Goal: Information Seeking & Learning: Learn about a topic

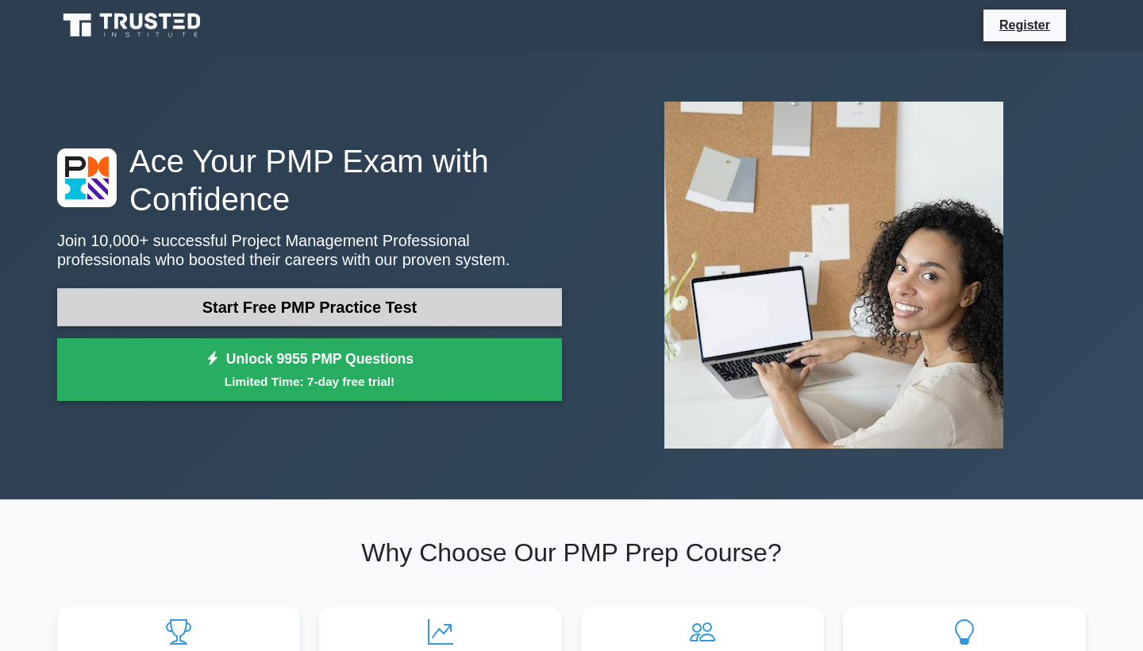
click at [518, 306] on link "Start Free PMP Practice Test" at bounding box center [309, 307] width 505 height 38
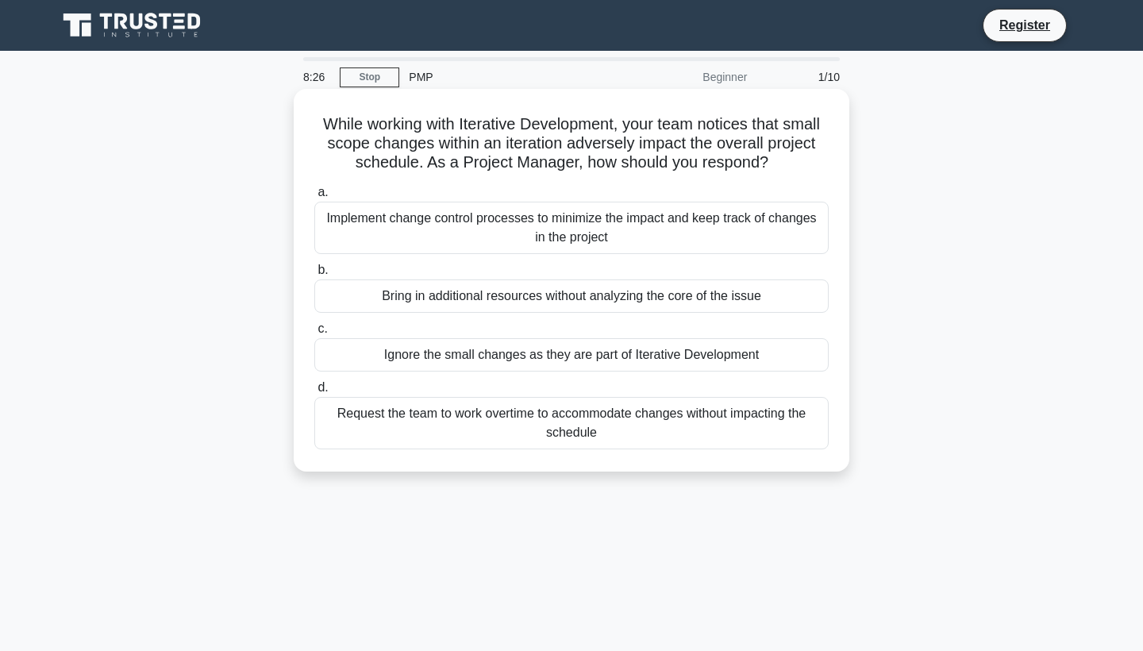
click at [586, 230] on div "Implement change control processes to minimize the impact and keep track of cha…" at bounding box center [571, 228] width 514 height 52
click at [314, 198] on input "a. Implement change control processes to minimize the impact and keep track of …" at bounding box center [314, 192] width 0 height 10
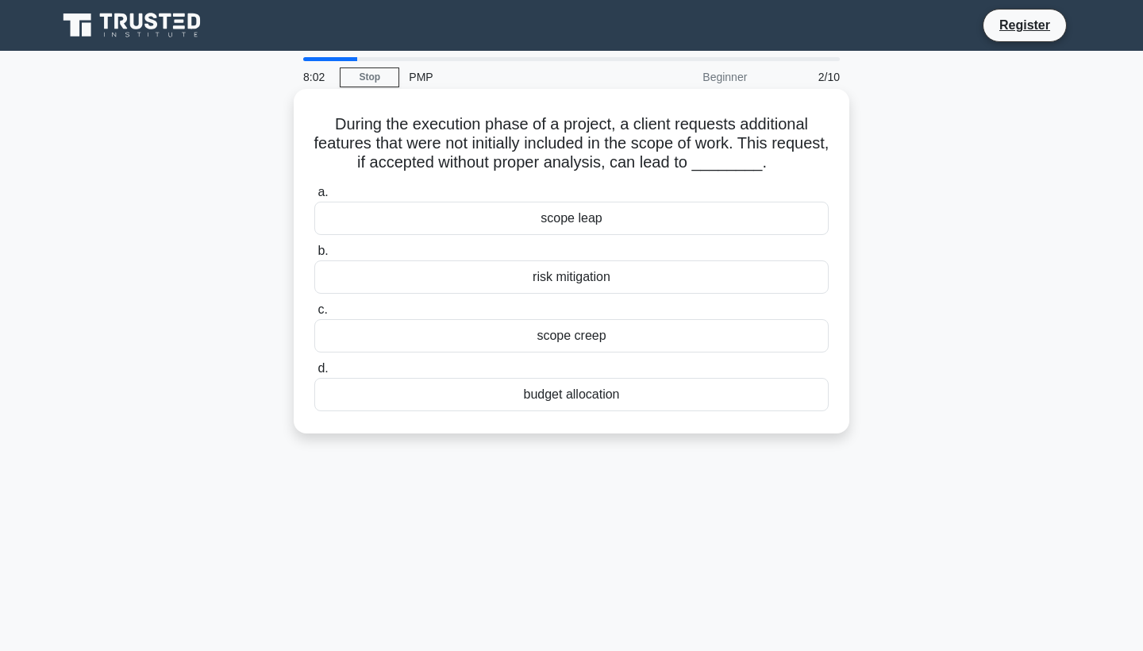
click at [601, 337] on div "scope creep" at bounding box center [571, 335] width 514 height 33
click at [314, 315] on input "c. scope creep" at bounding box center [314, 310] width 0 height 10
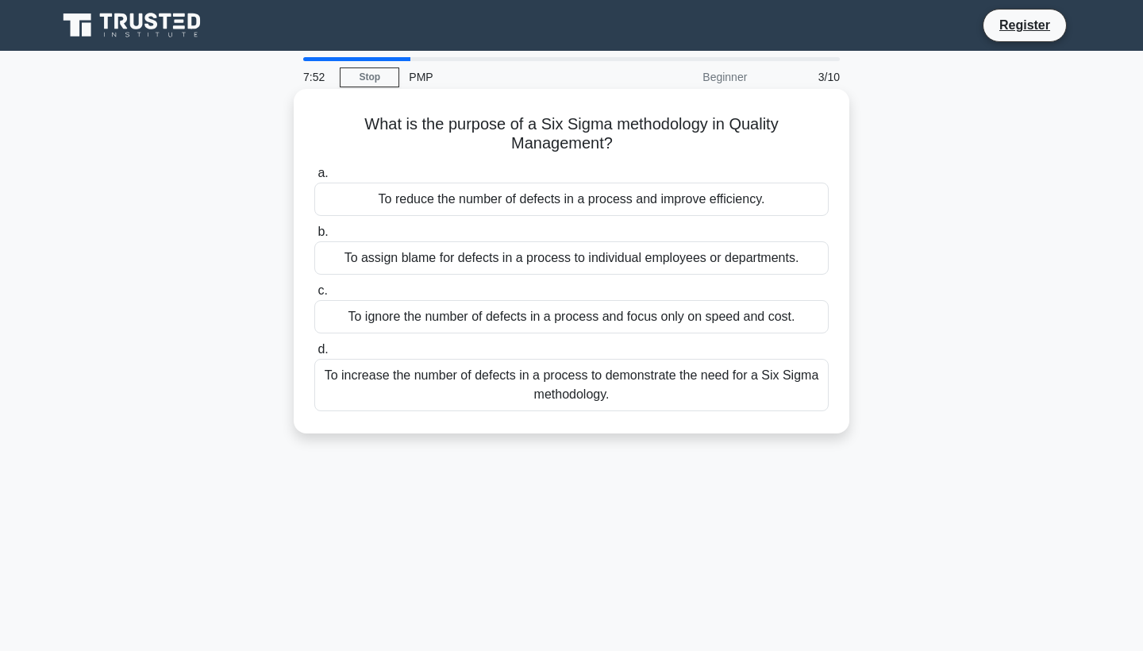
click at [599, 199] on div "To reduce the number of defects in a process and improve efficiency." at bounding box center [571, 199] width 514 height 33
click at [314, 179] on input "a. To reduce the number of defects in a process and improve efficiency." at bounding box center [314, 173] width 0 height 10
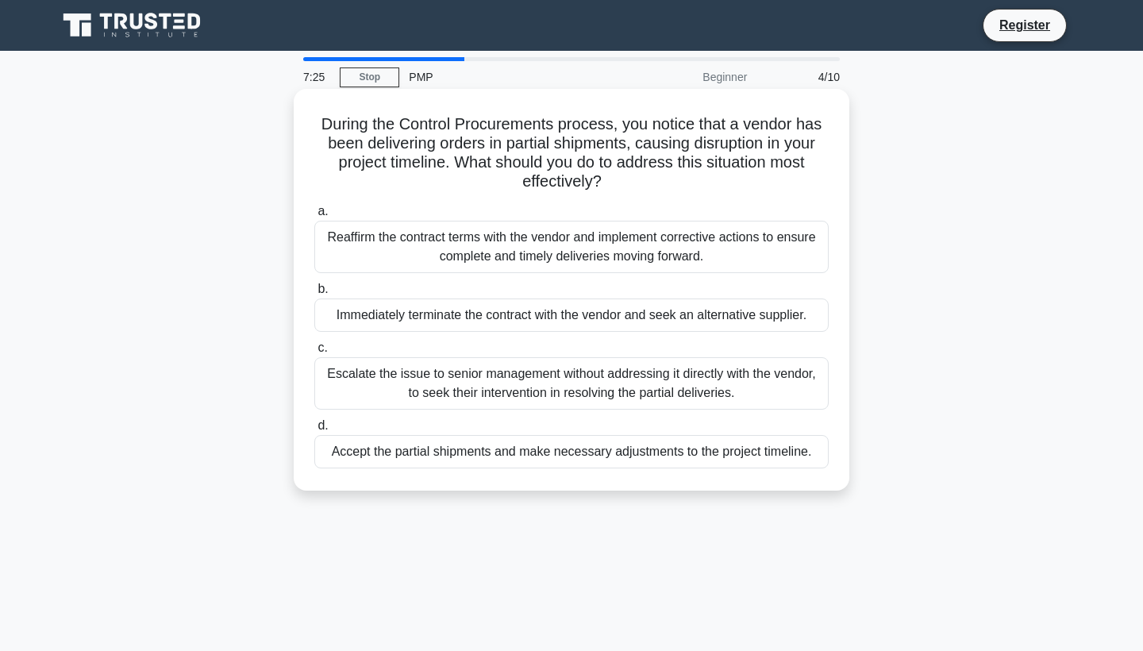
click at [591, 252] on div "Reaffirm the contract terms with the vendor and implement corrective actions to…" at bounding box center [571, 247] width 514 height 52
click at [314, 217] on input "a. Reaffirm the contract terms with the vendor and implement corrective actions…" at bounding box center [314, 211] width 0 height 10
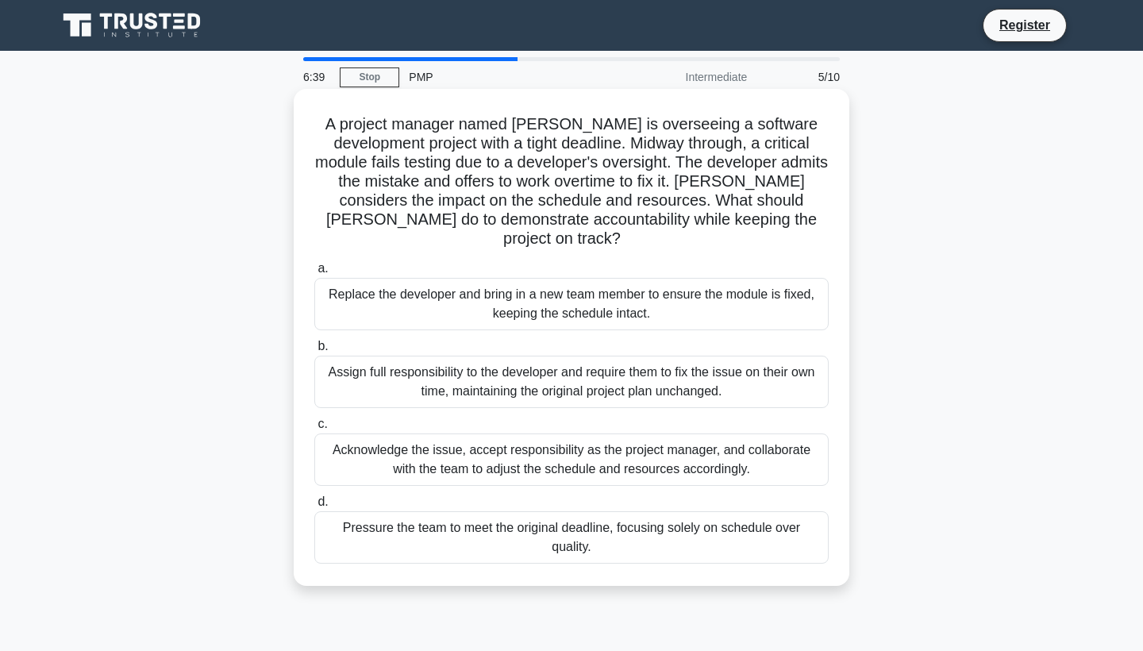
click at [558, 444] on div "Acknowledge the issue, accept responsibility as the project manager, and collab…" at bounding box center [571, 459] width 514 height 52
click at [314, 429] on input "c. Acknowledge the issue, accept responsibility as the project manager, and col…" at bounding box center [314, 424] width 0 height 10
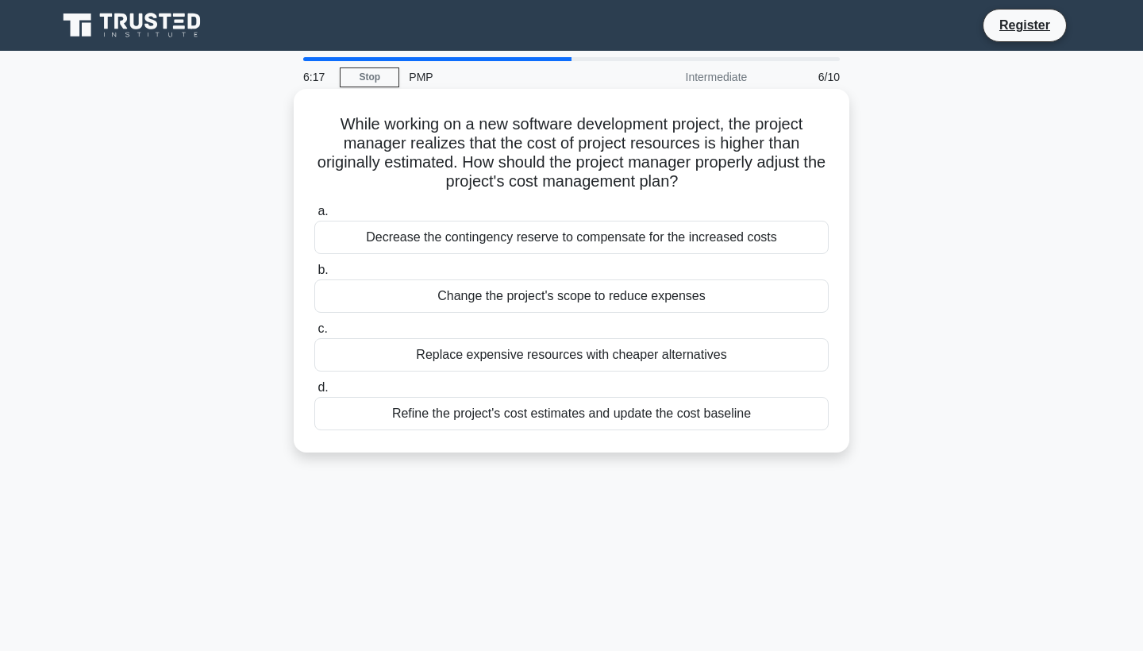
click at [630, 241] on div "Decrease the contingency reserve to compensate for the increased costs" at bounding box center [571, 237] width 514 height 33
click at [314, 217] on input "a. Decrease the contingency reserve to compensate for the increased costs" at bounding box center [314, 211] width 0 height 10
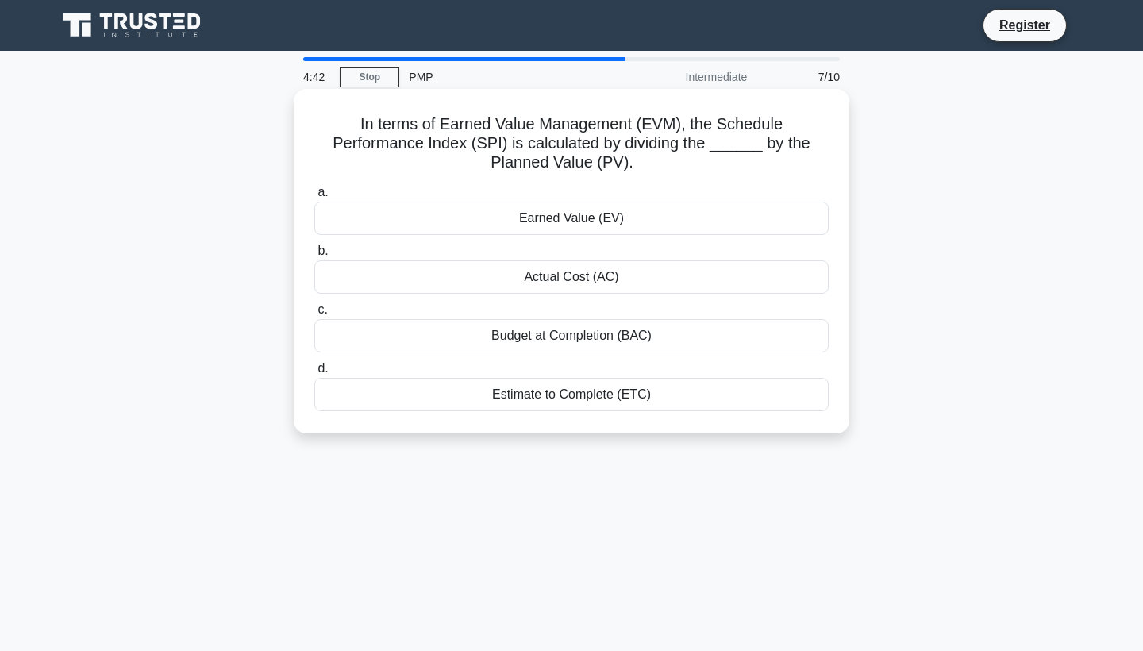
click at [647, 224] on div "Earned Value (EV)" at bounding box center [571, 218] width 514 height 33
click at [314, 198] on input "a. Earned Value (EV)" at bounding box center [314, 192] width 0 height 10
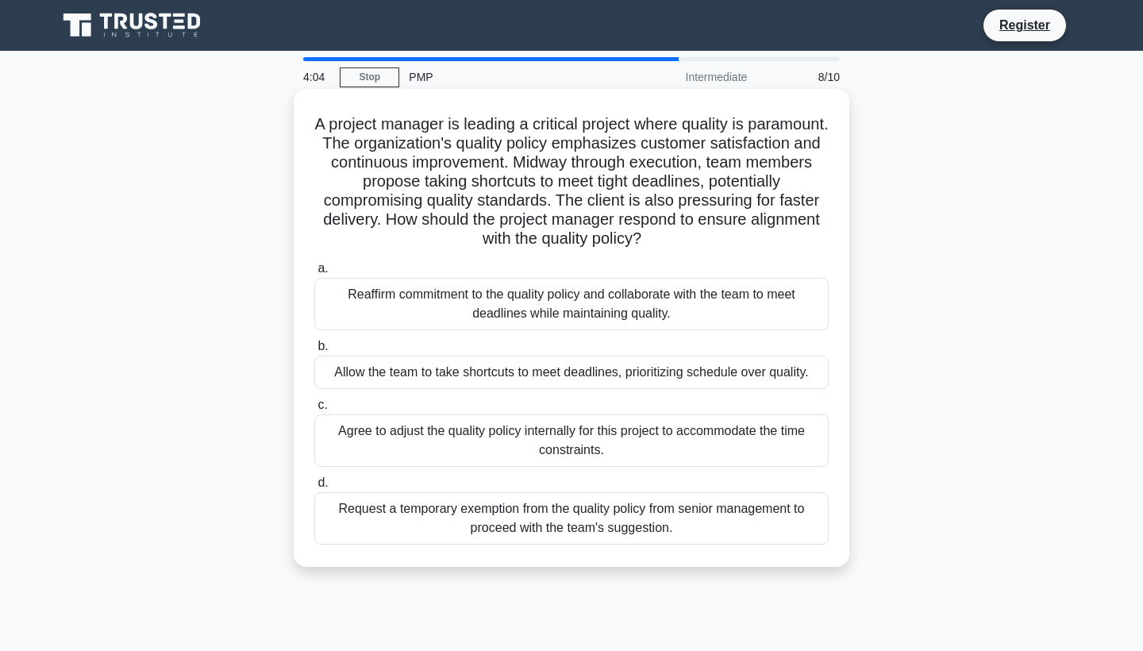
click at [729, 302] on div "Reaffirm commitment to the quality policy and collaborate with the team to meet…" at bounding box center [571, 304] width 514 height 52
click at [314, 274] on input "a. Reaffirm commitment to the quality policy and collaborate with the team to m…" at bounding box center [314, 269] width 0 height 10
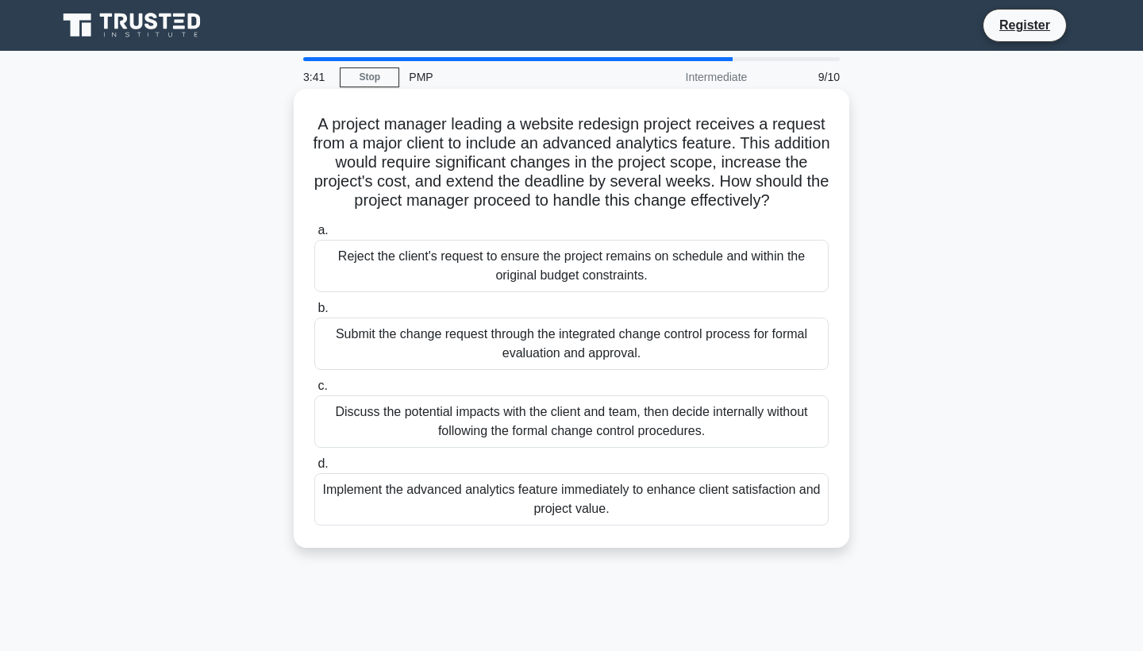
click at [724, 337] on div "Submit the change request through the integrated change control process for for…" at bounding box center [571, 344] width 514 height 52
click at [314, 314] on input "b. Submit the change request through the integrated change control process for …" at bounding box center [314, 308] width 0 height 10
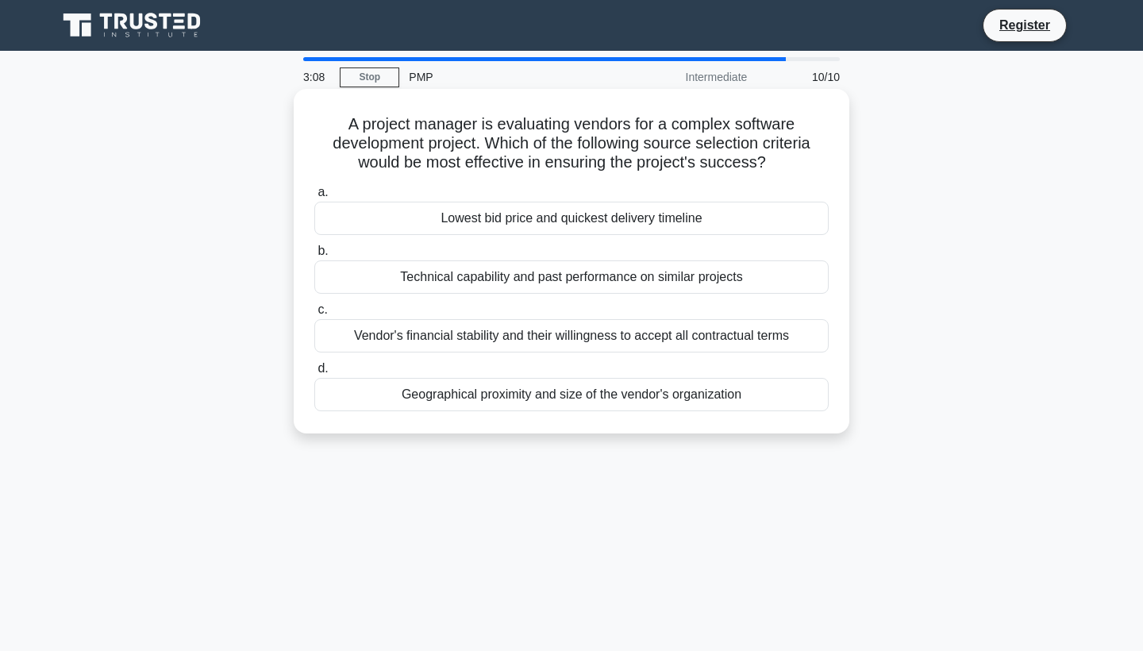
click at [731, 277] on div "Technical capability and past performance on similar projects" at bounding box center [571, 276] width 514 height 33
click at [314, 256] on input "b. Technical capability and past performance on similar projects" at bounding box center [314, 251] width 0 height 10
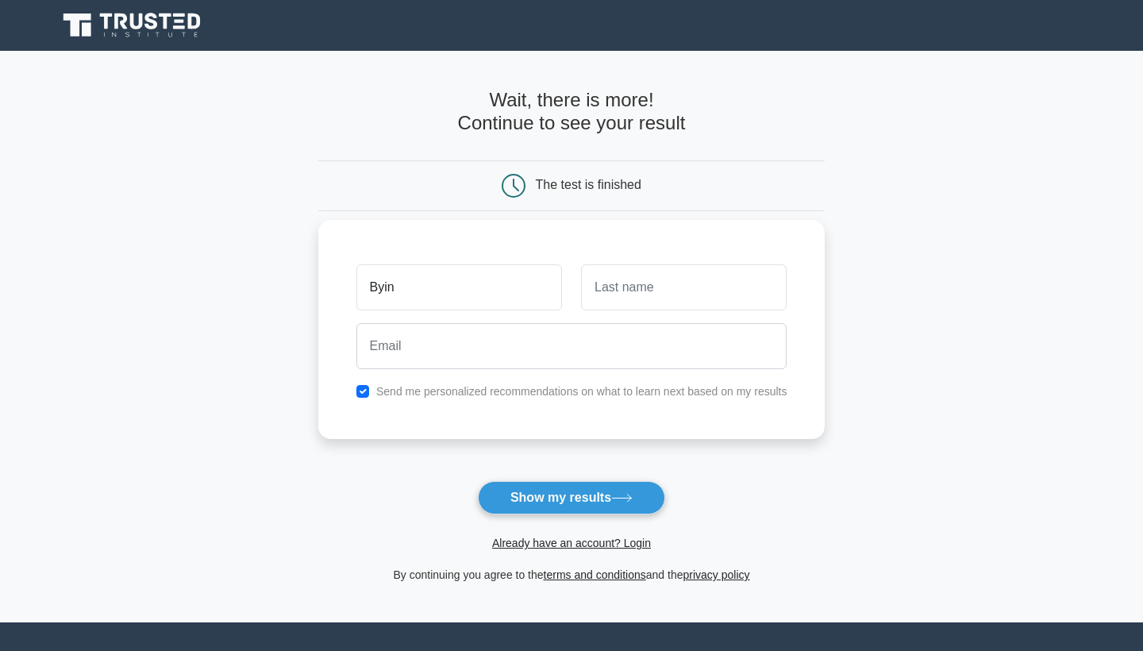
type input "Byin"
type input "Lie"
click at [434, 354] on input "liner.tenders7e@icloud.com" at bounding box center [571, 346] width 431 height 46
click at [438, 348] on input "liner.tenders7e@icloud.com" at bounding box center [571, 346] width 431 height 46
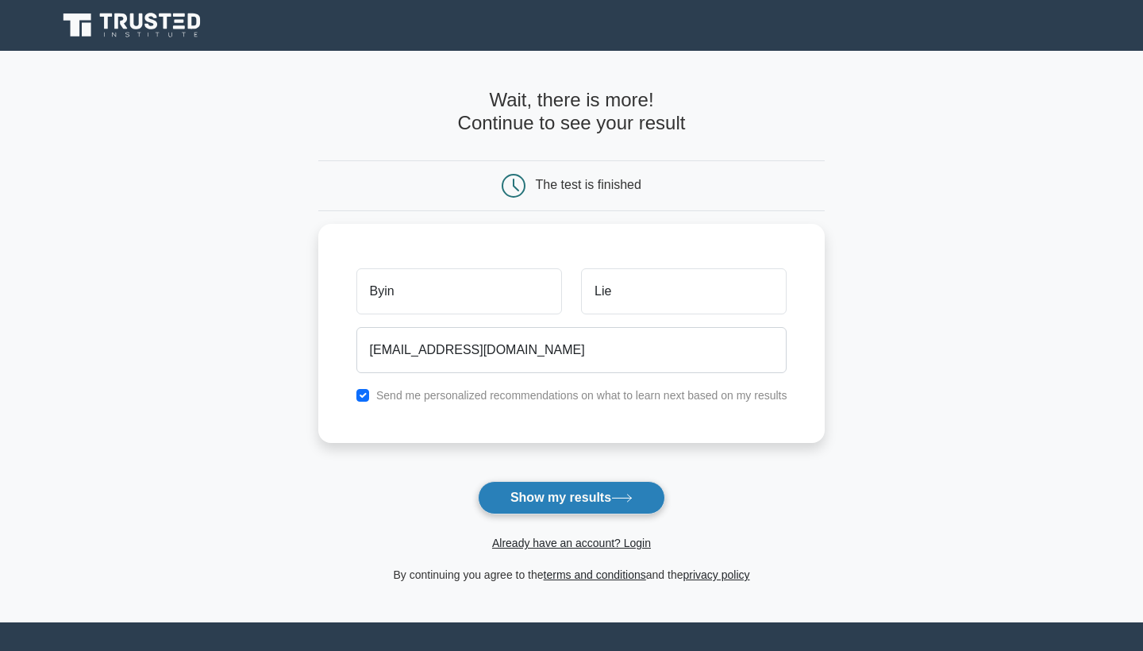
type input "liner.PullcaRT7e@icloud.com"
click at [553, 506] on button "Show my results" at bounding box center [571, 497] width 187 height 33
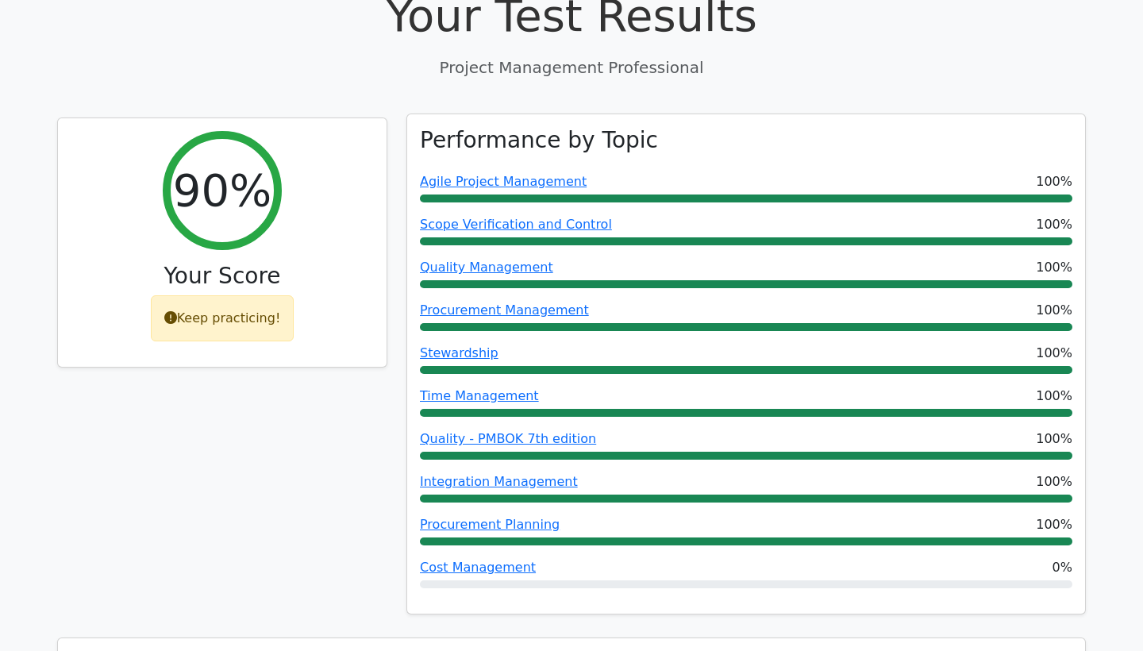
scroll to position [942, 0]
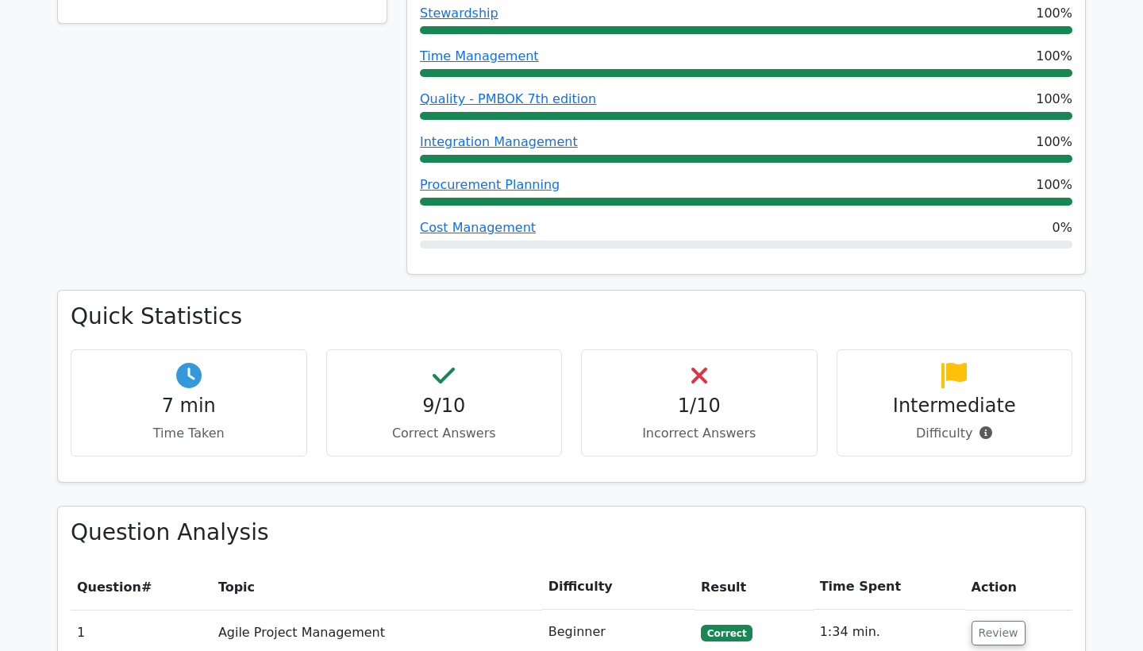
click at [474, 395] on h4 "9/10" at bounding box center [445, 406] width 210 height 23
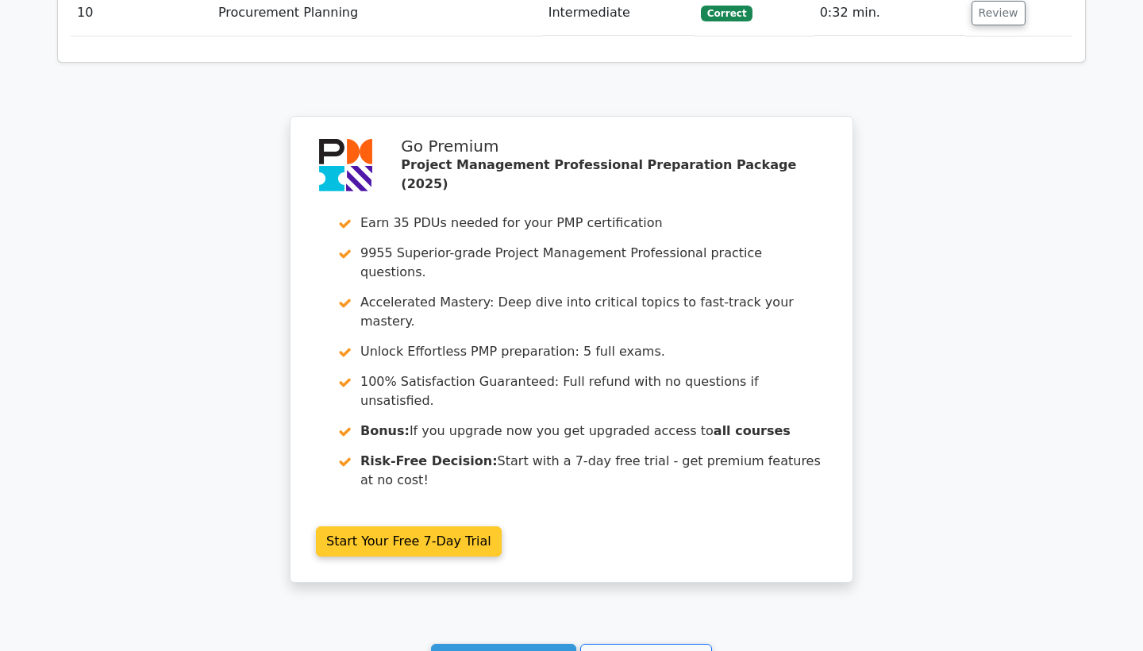
scroll to position [2734, 0]
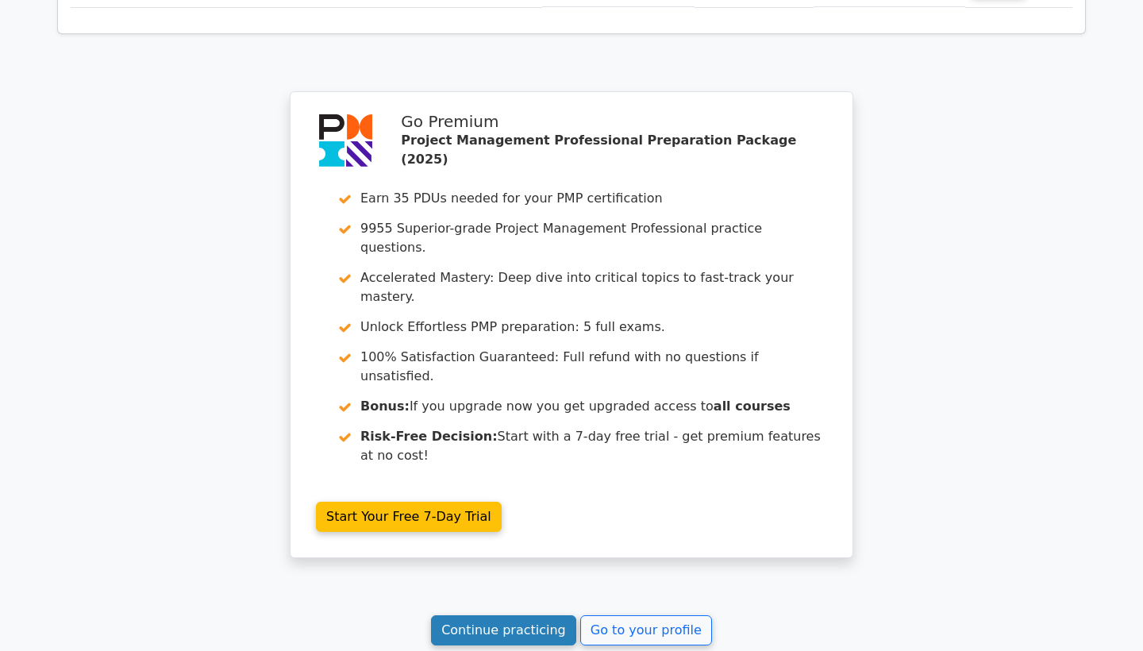
click at [531, 615] on link "Continue practicing" at bounding box center [503, 630] width 145 height 30
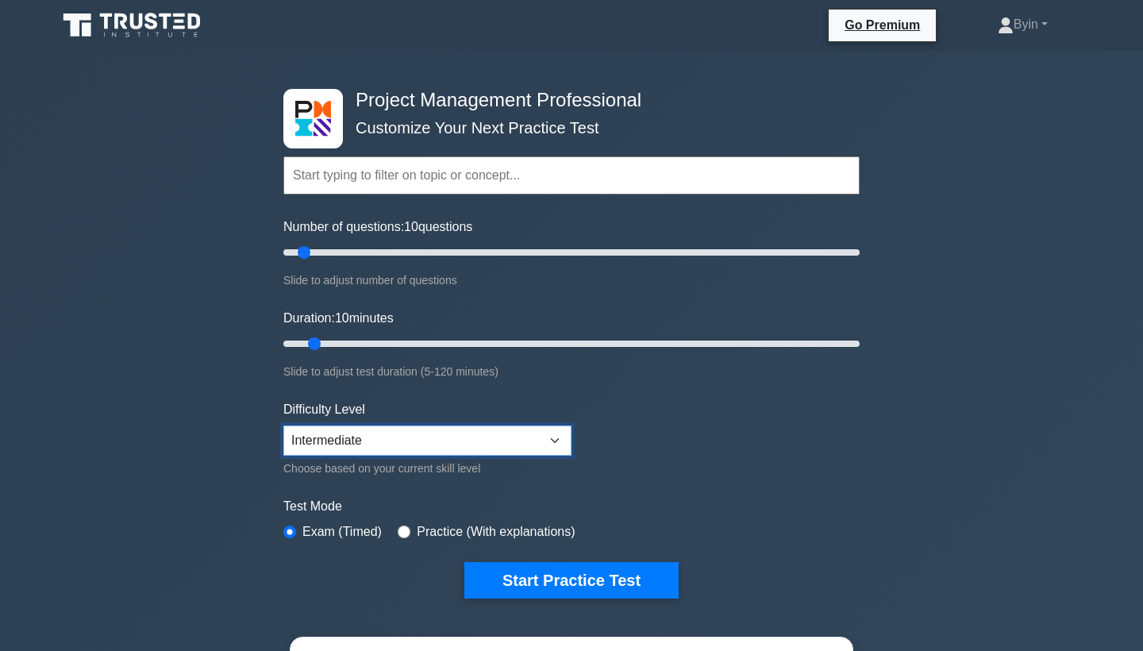
select select "expert"
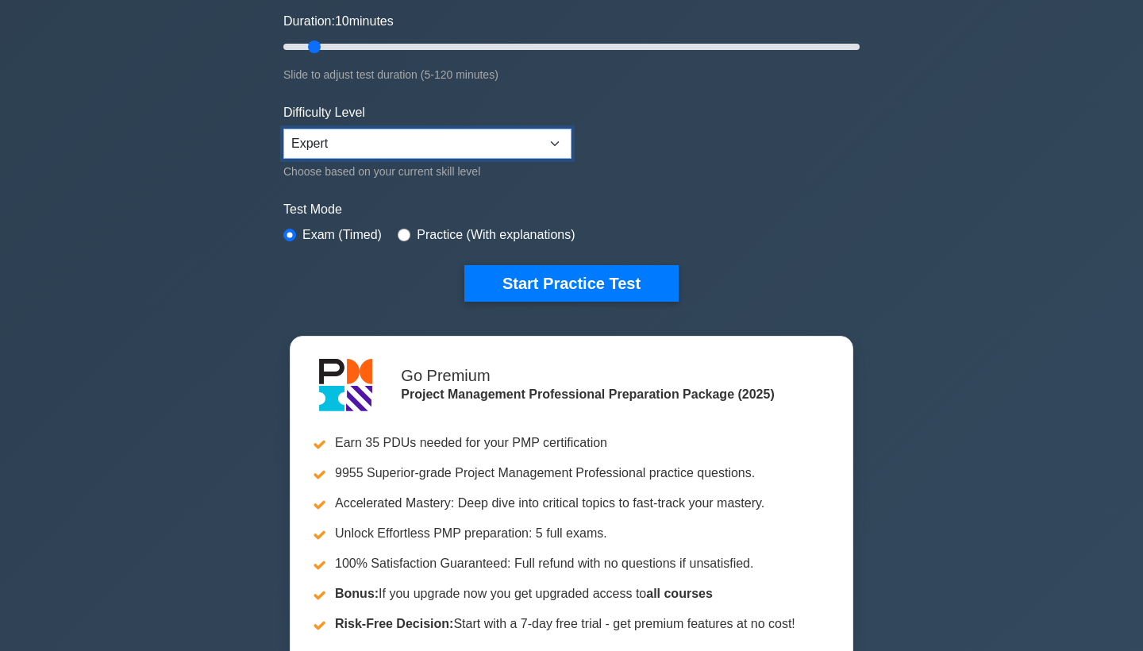
scroll to position [264, 0]
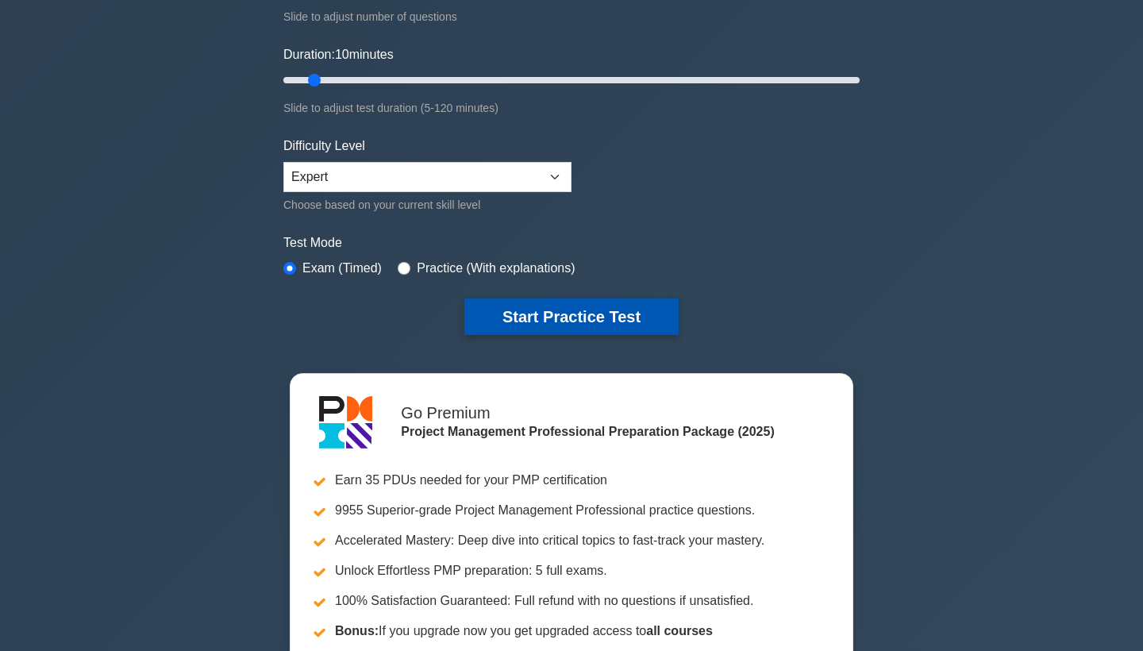
click at [597, 326] on button "Start Practice Test" at bounding box center [571, 316] width 214 height 37
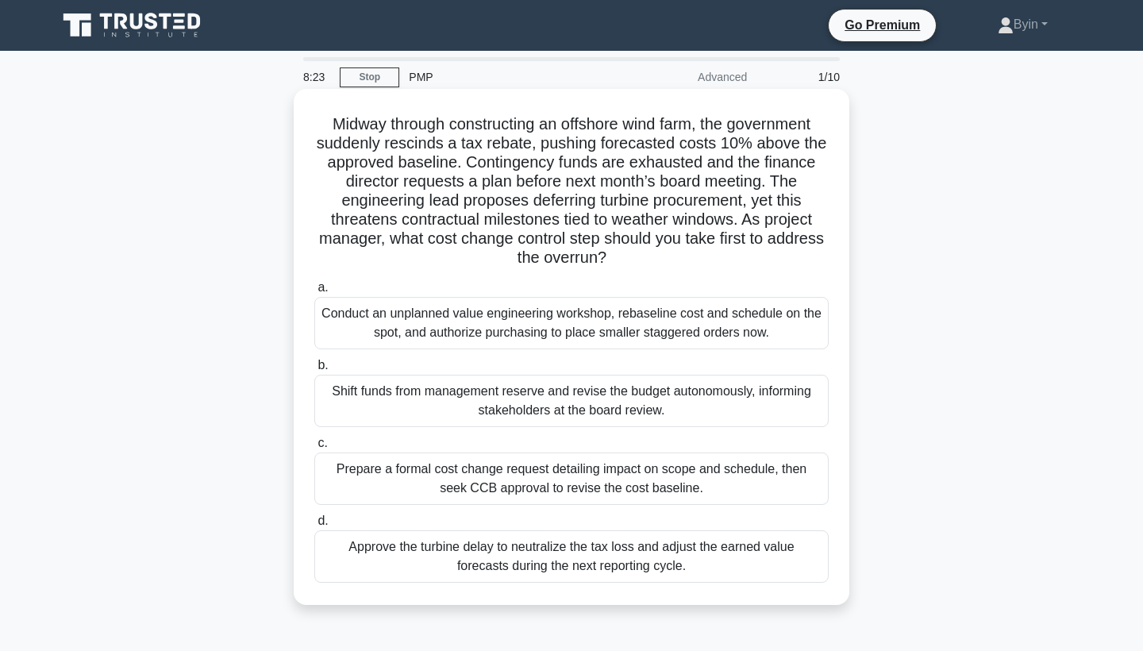
click at [708, 414] on div "Shift funds from management reserve and revise the budget autonomously, informi…" at bounding box center [571, 401] width 514 height 52
click at [314, 371] on input "b. Shift funds from management reserve and revise the budget autonomously, info…" at bounding box center [314, 365] width 0 height 10
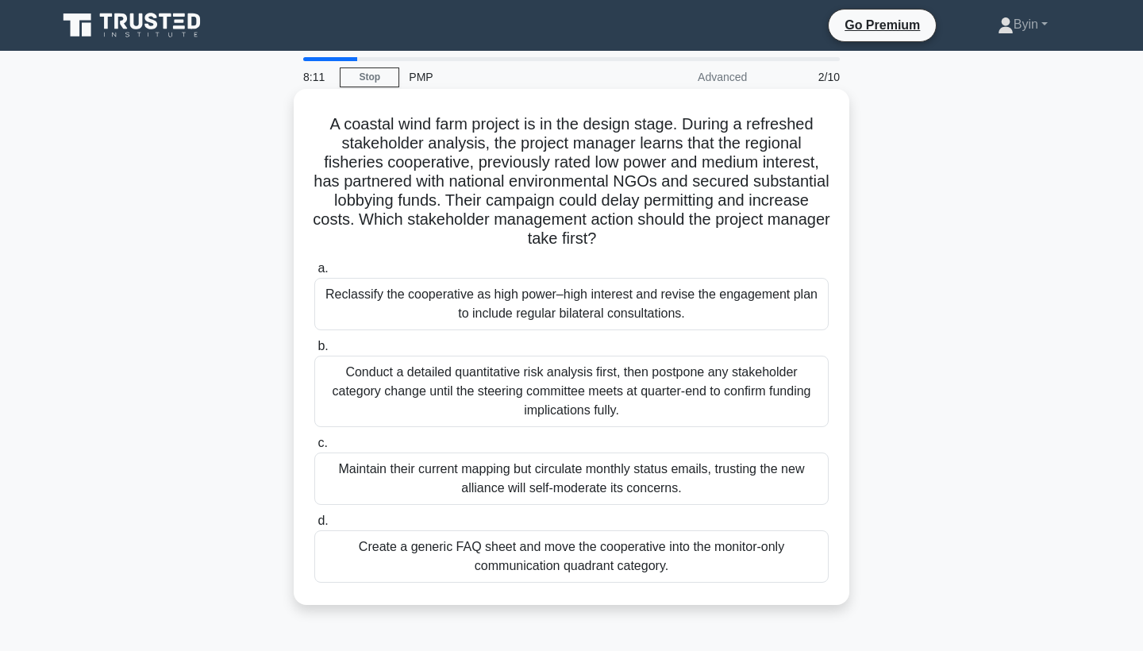
scroll to position [-2, 0]
click at [742, 345] on label "b. Conduct a detailed quantitative risk analysis first, then postpone any stake…" at bounding box center [571, 382] width 514 height 90
click at [314, 345] on input "b. Conduct a detailed quantitative risk analysis first, then postpone any stake…" at bounding box center [314, 346] width 0 height 10
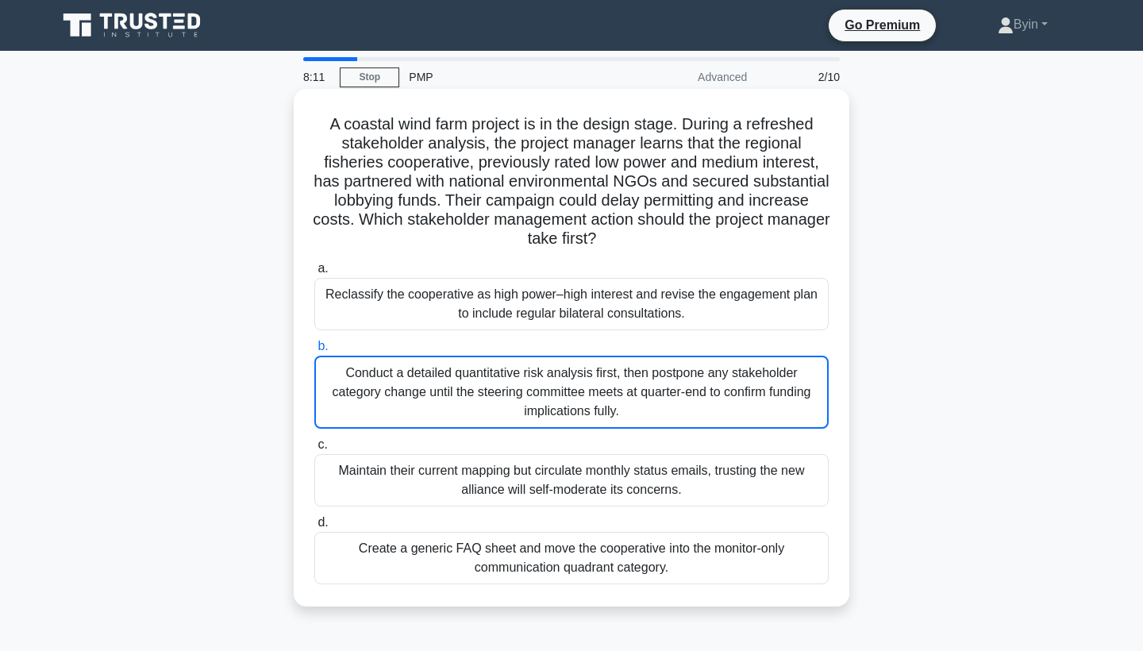
scroll to position [0, 0]
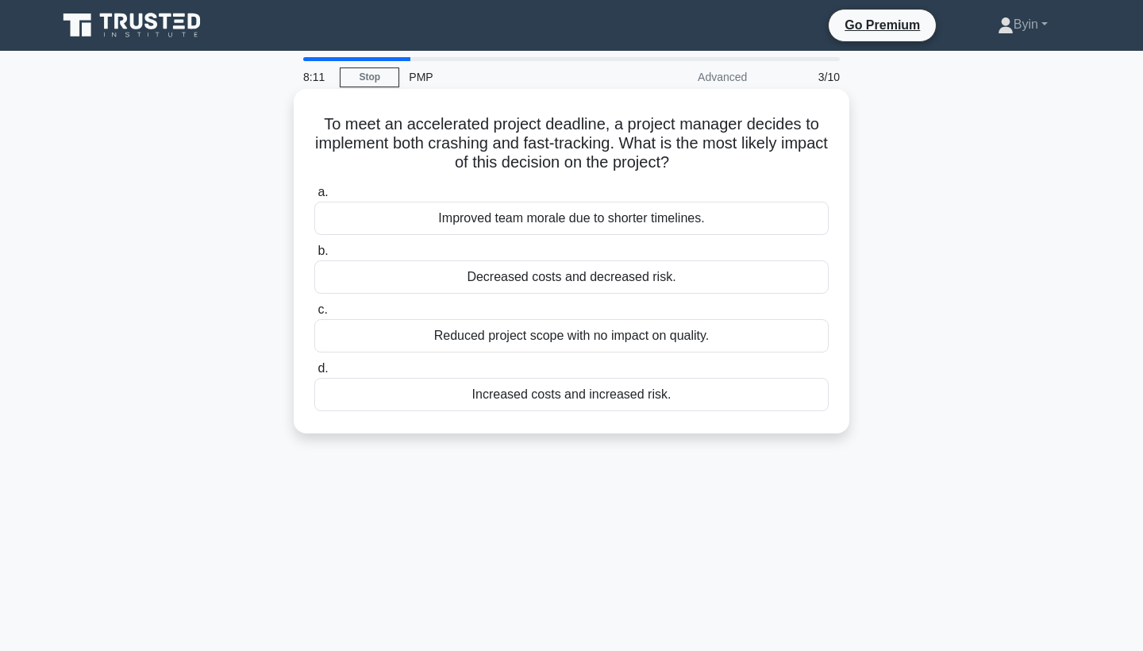
click at [722, 354] on div "a. Improved team morale due to shorter timelines. b. Decreased costs and decrea…" at bounding box center [571, 296] width 533 height 235
click at [722, 347] on div "Reduced project scope with no impact on quality." at bounding box center [571, 335] width 514 height 33
click at [314, 315] on input "c. Reduced project scope with no impact on quality." at bounding box center [314, 310] width 0 height 10
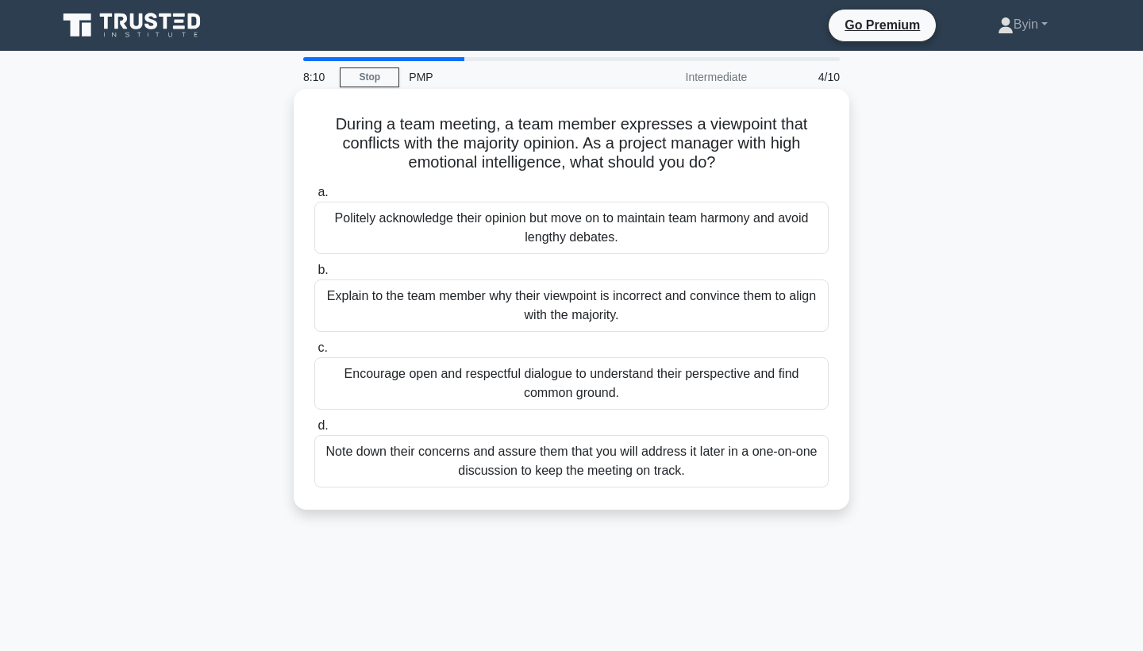
click at [722, 347] on label "c. Encourage open and respectful dialogue to understand their perspective and f…" at bounding box center [571, 373] width 514 height 71
click at [314, 347] on input "c. Encourage open and respectful dialogue to understand their perspective and f…" at bounding box center [314, 348] width 0 height 10
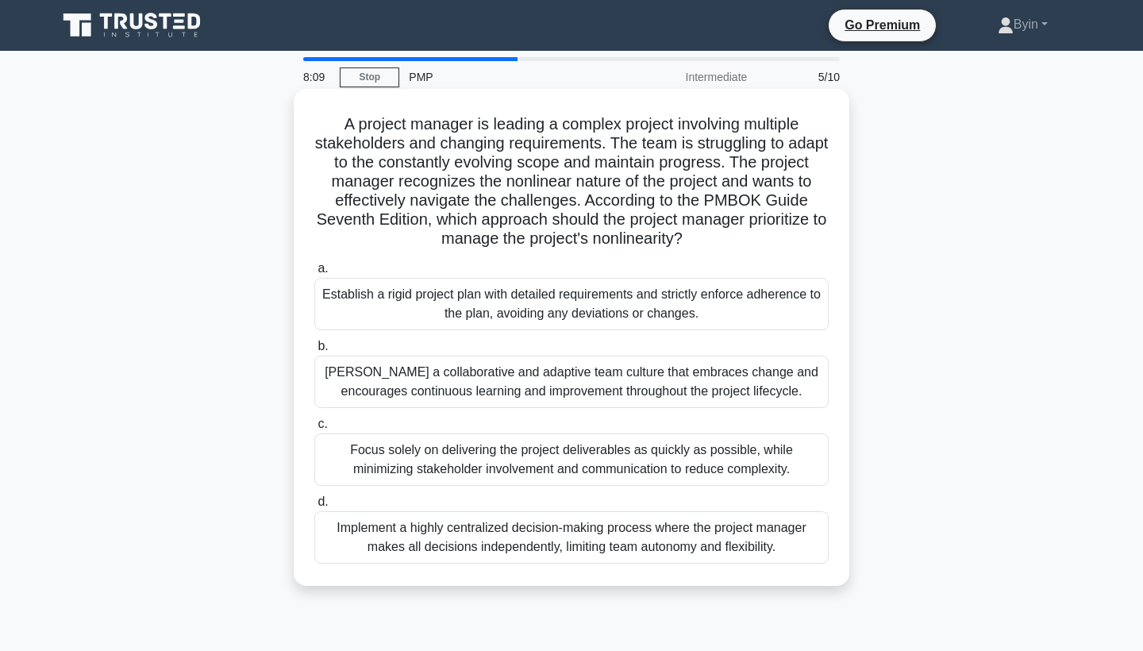
click at [725, 386] on div "Foster a collaborative and adaptive team culture that embraces change and encou…" at bounding box center [571, 382] width 514 height 52
click at [314, 352] on input "b. Foster a collaborative and adaptive team culture that embraces change and en…" at bounding box center [314, 346] width 0 height 10
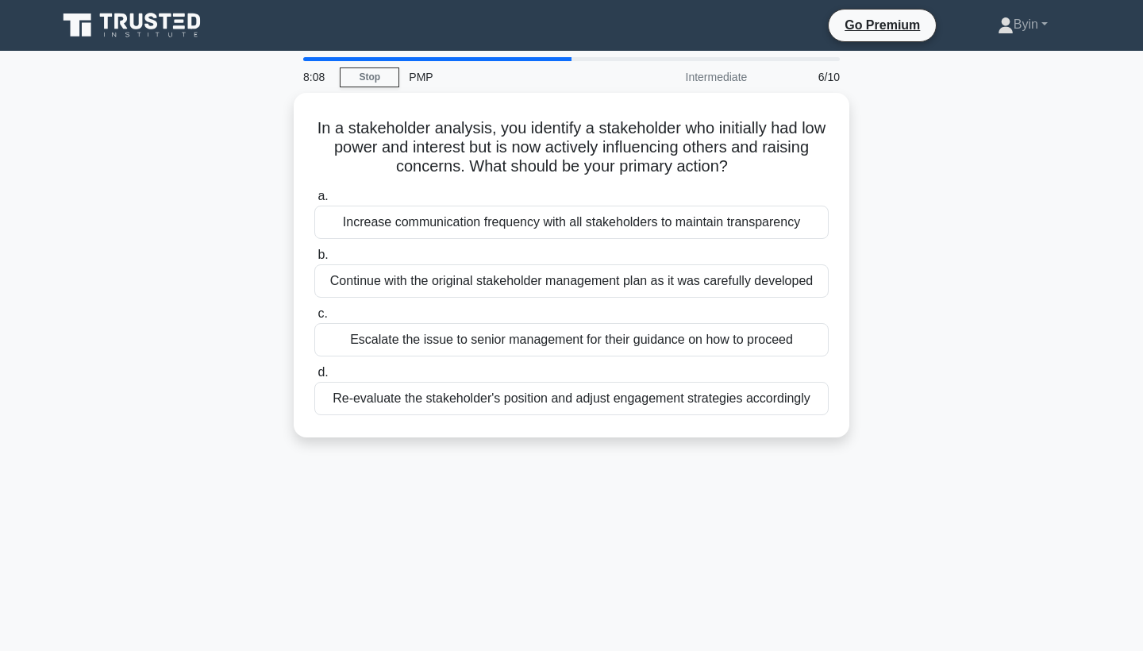
click at [725, 386] on div "Re-evaluate the stakeholder's position and adjust engagement strategies accordi…" at bounding box center [571, 398] width 514 height 33
click at [314, 378] on input "d. Re-evaluate the stakeholder's position and adjust engagement strategies acco…" at bounding box center [314, 373] width 0 height 10
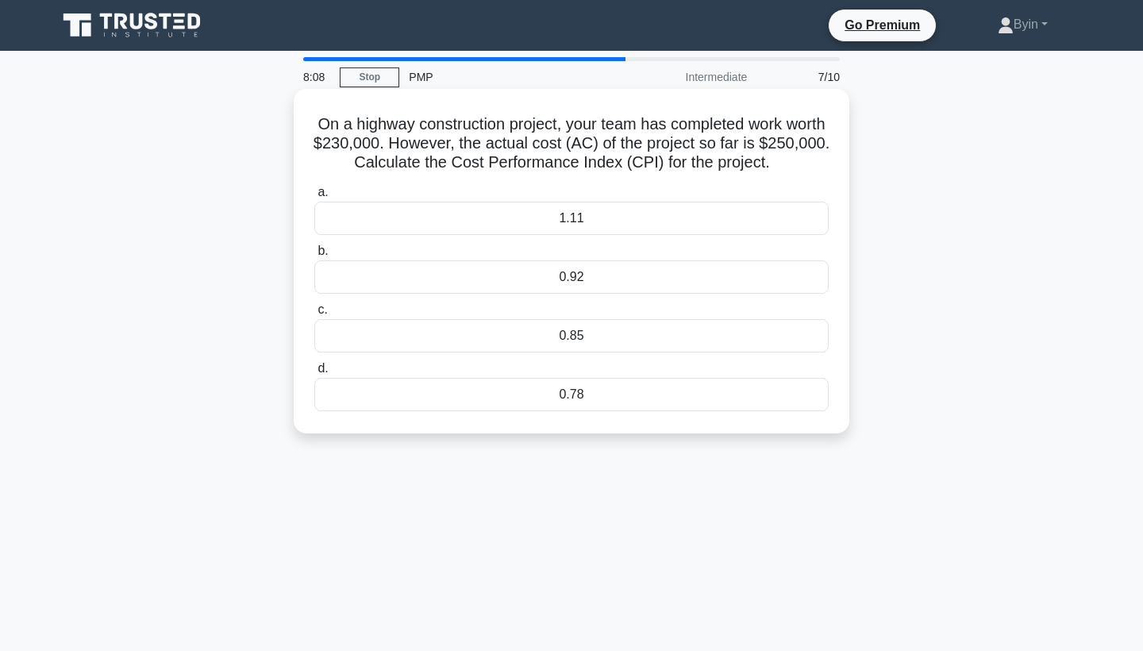
click at [726, 386] on div "0.78" at bounding box center [571, 394] width 514 height 33
click at [314, 374] on input "d. 0.78" at bounding box center [314, 369] width 0 height 10
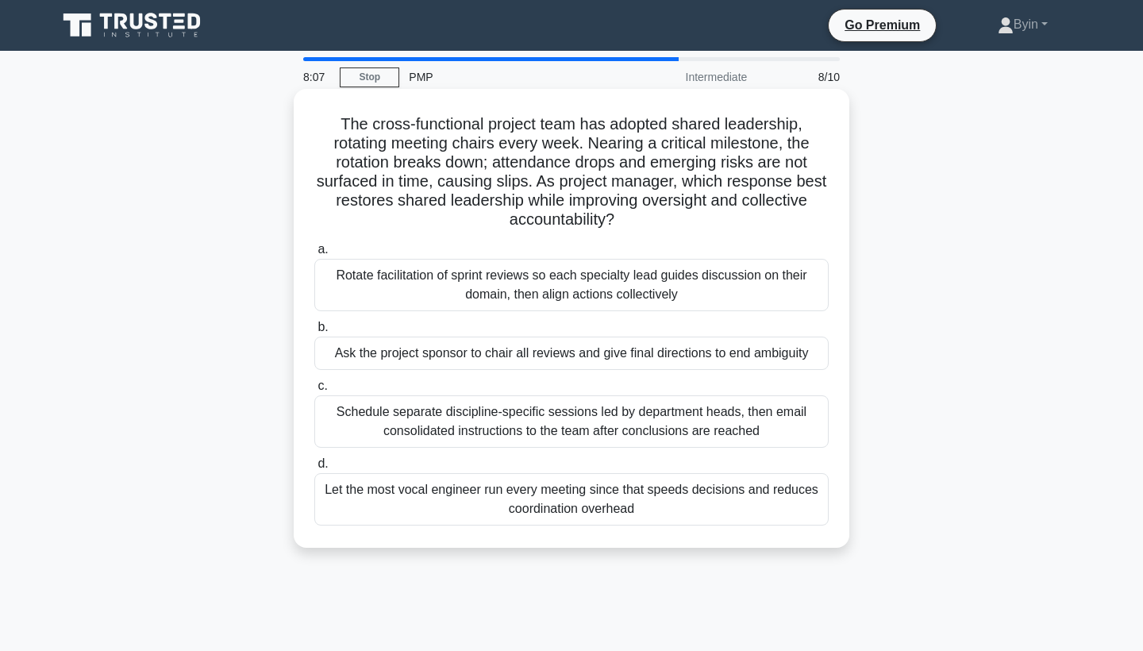
click at [727, 505] on div "Let the most vocal engineer run every meeting since that speeds decisions and r…" at bounding box center [571, 499] width 514 height 52
click at [314, 469] on input "d. Let the most vocal engineer run every meeting since that speeds decisions an…" at bounding box center [314, 464] width 0 height 10
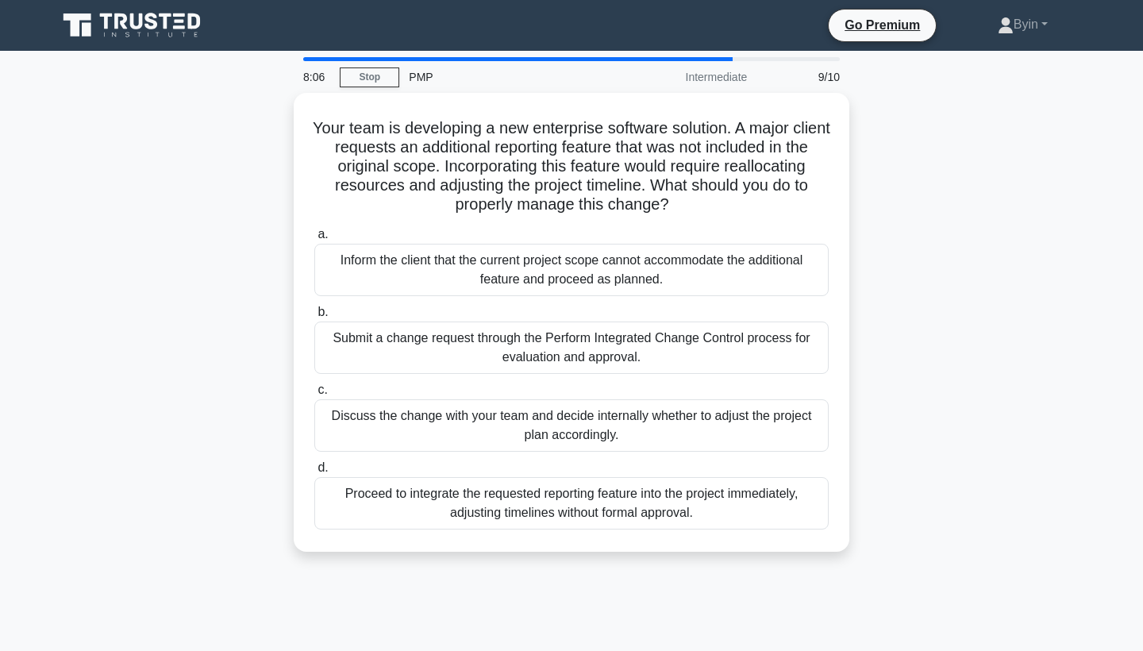
click at [727, 505] on div "Proceed to integrate the requested reporting feature into the project immediate…" at bounding box center [571, 503] width 514 height 52
click at [314, 473] on input "d. Proceed to integrate the requested reporting feature into the project immedi…" at bounding box center [314, 468] width 0 height 10
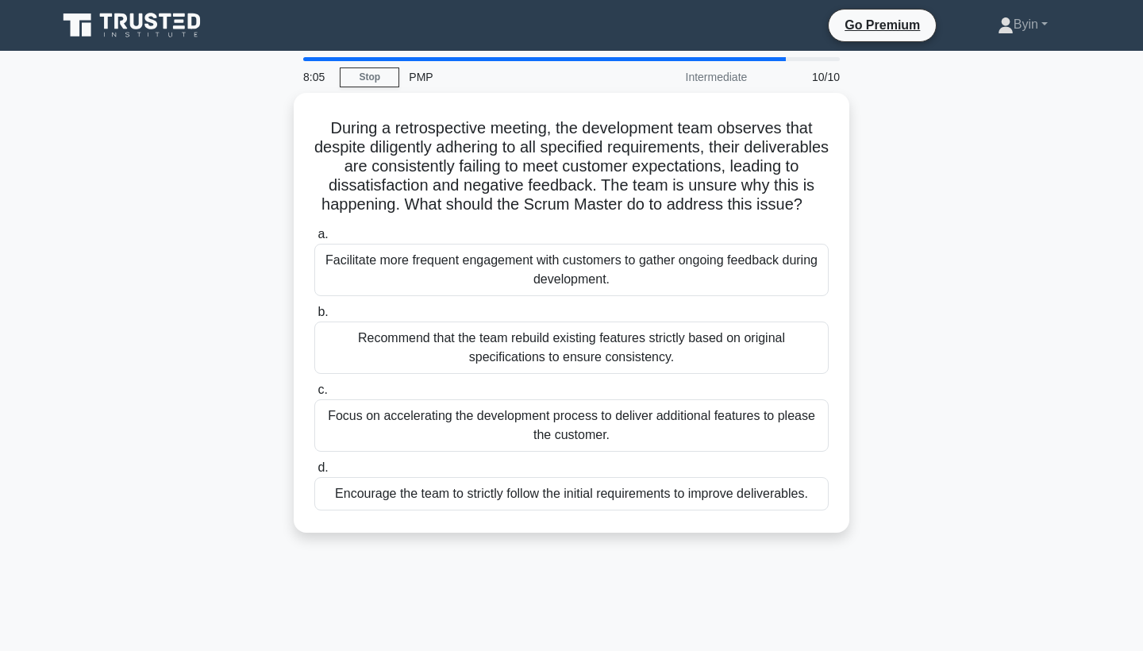
click at [727, 505] on div "Encourage the team to strictly follow the initial requirements to improve deliv…" at bounding box center [571, 493] width 514 height 33
click at [314, 473] on input "d. Encourage the team to strictly follow the initial requirements to improve de…" at bounding box center [314, 468] width 0 height 10
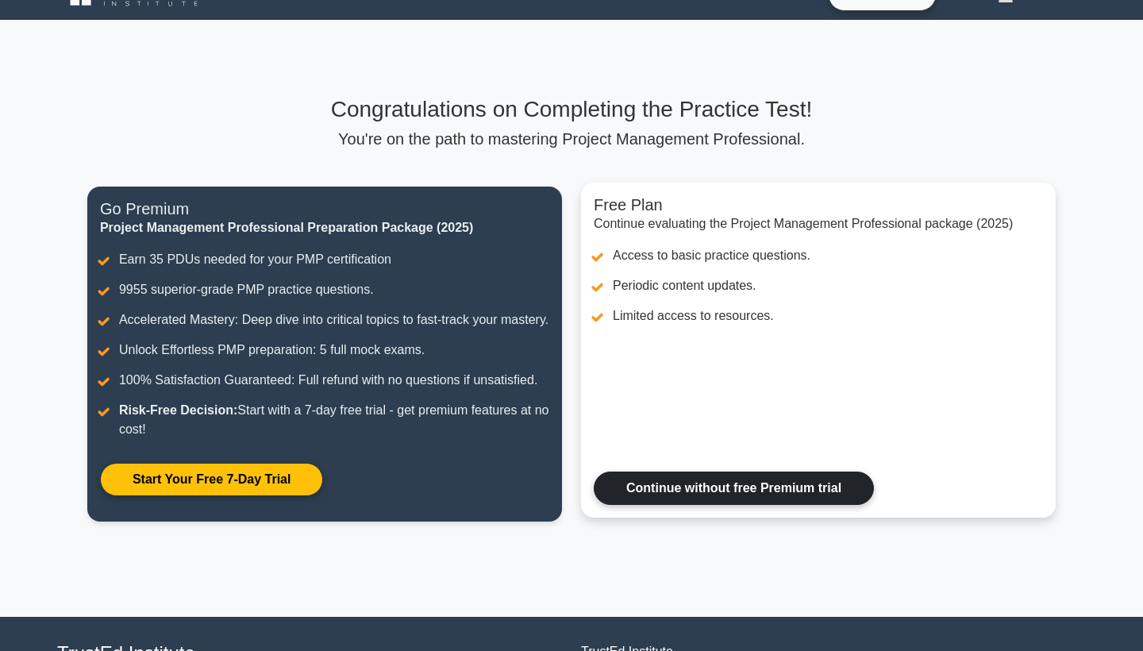
scroll to position [35, 0]
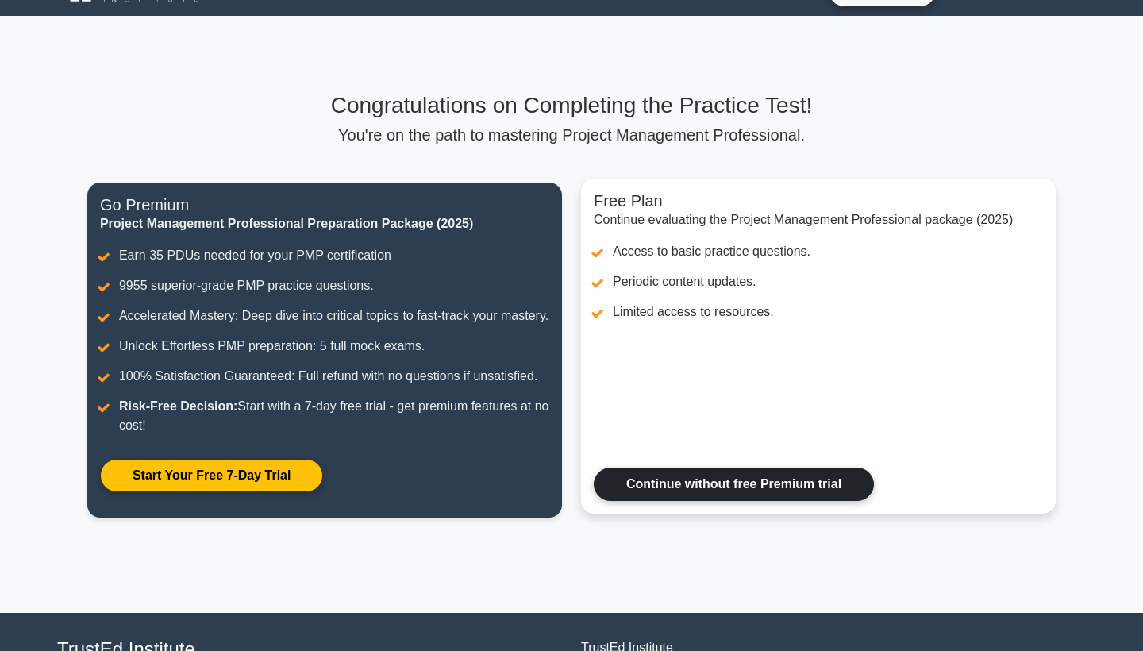
click at [811, 491] on link "Continue without free Premium trial" at bounding box center [734, 484] width 280 height 33
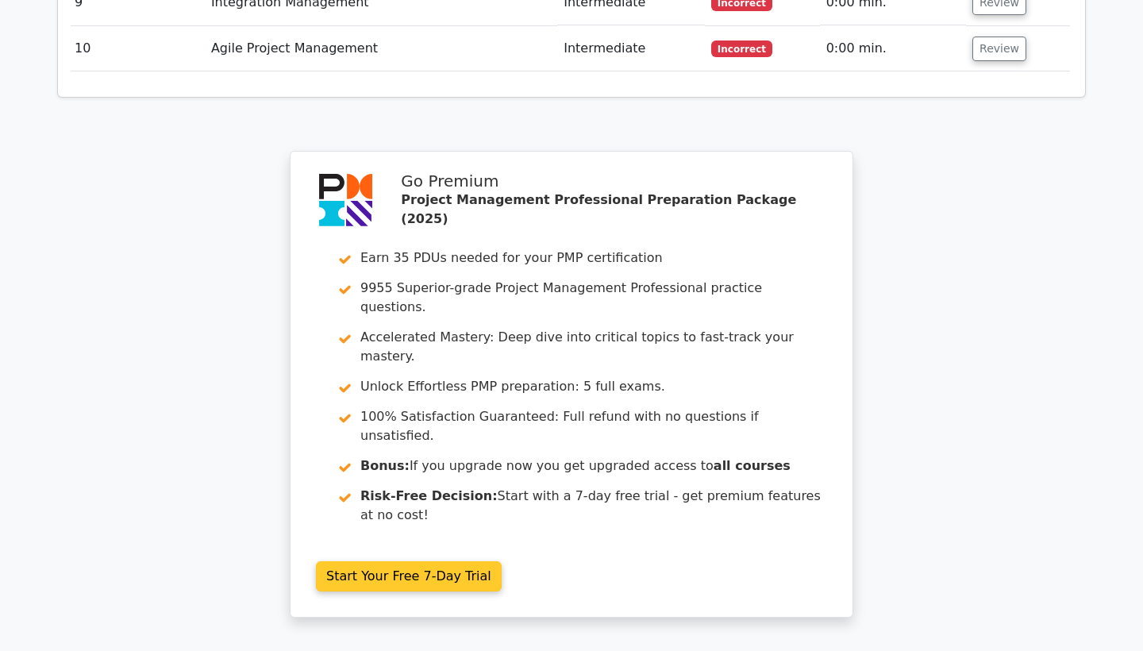
scroll to position [2928, 0]
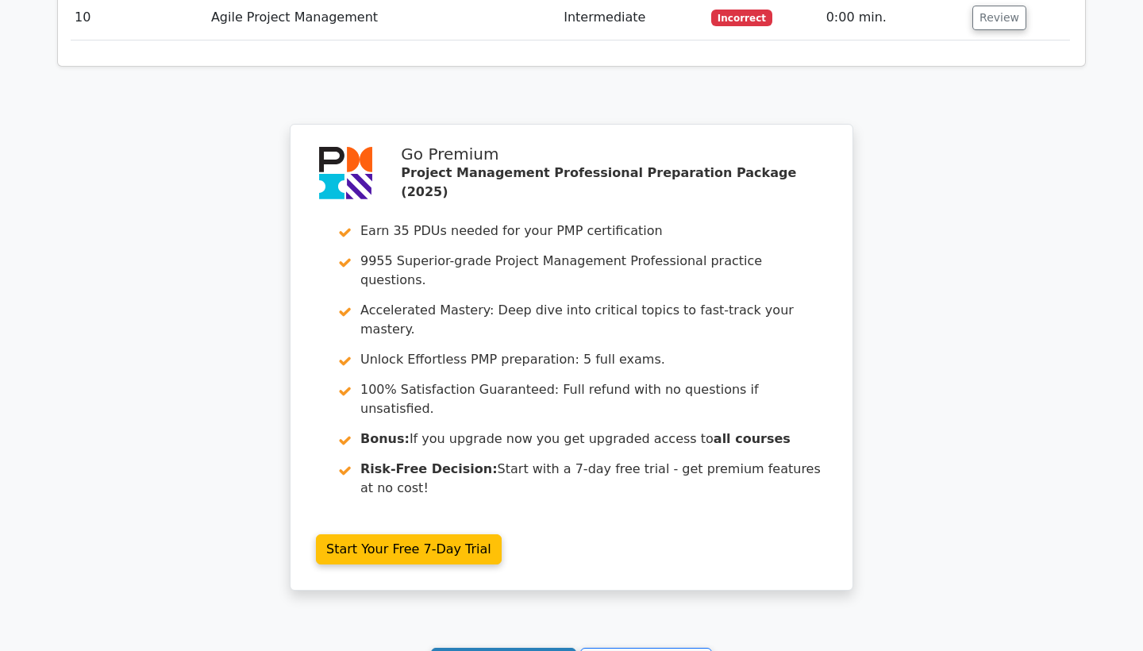
click at [537, 648] on link "Continue practicing" at bounding box center [503, 663] width 145 height 30
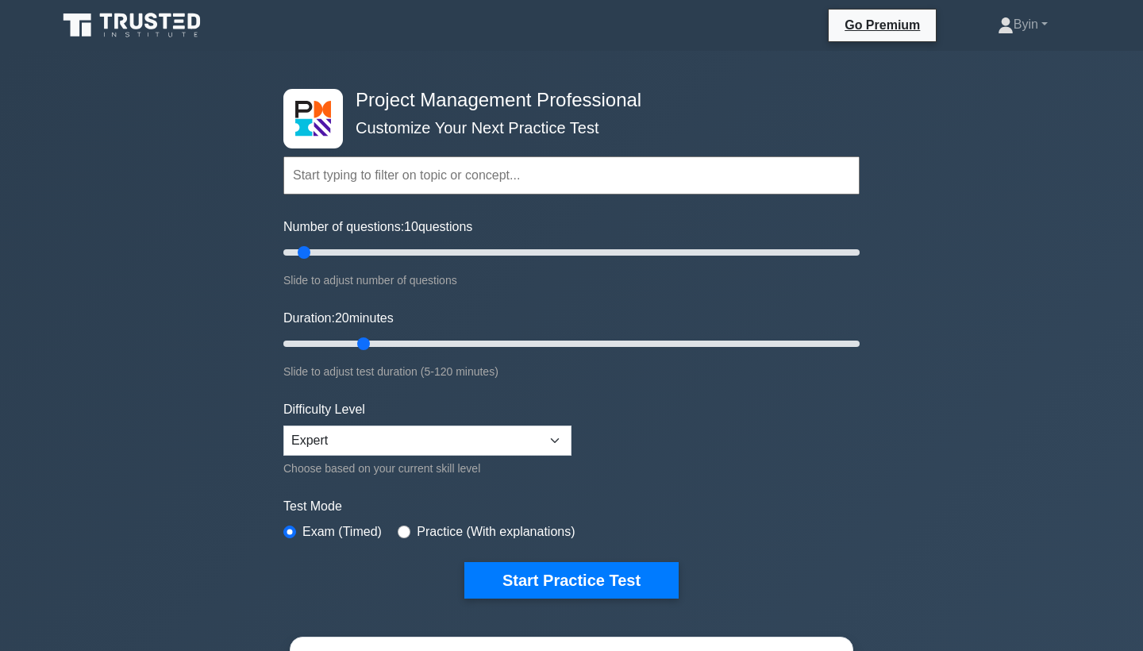
drag, startPoint x: 314, startPoint y: 341, endPoint x: 359, endPoint y: 348, distance: 45.8
type input "20"
click at [360, 348] on input "Duration: 20 minutes" at bounding box center [571, 343] width 576 height 19
click at [537, 581] on button "Start Practice Test" at bounding box center [571, 580] width 214 height 37
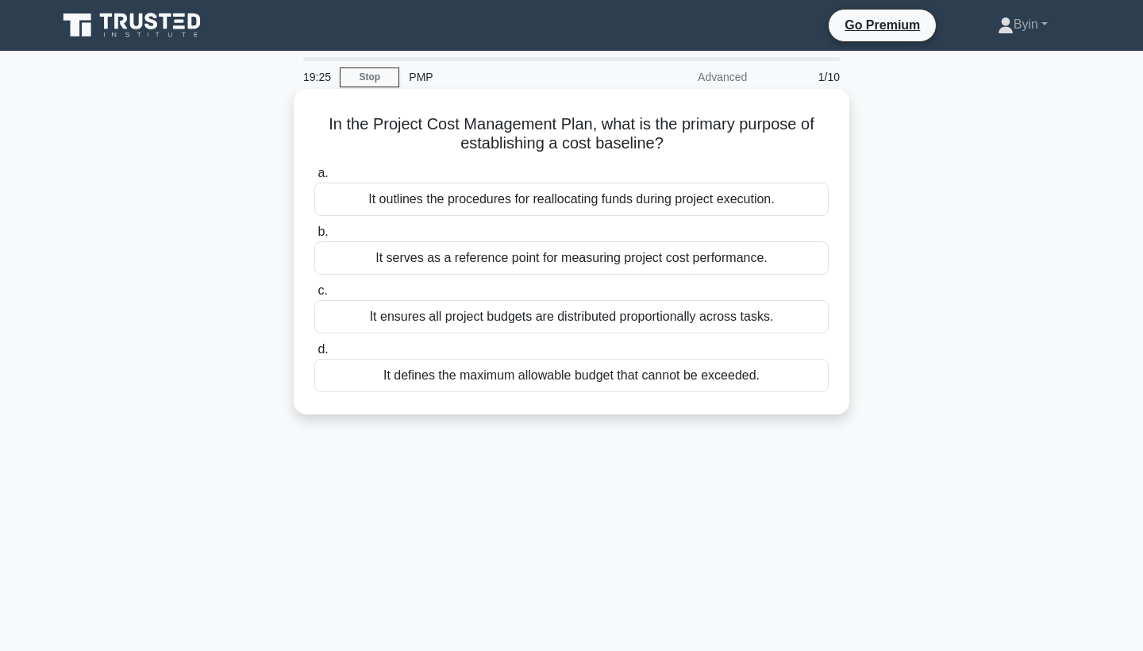
click at [771, 382] on div "It defines the maximum allowable budget that cannot be exceeded." at bounding box center [571, 375] width 514 height 33
click at [314, 355] on input "d. It defines the maximum allowable budget that cannot be exceeded." at bounding box center [314, 350] width 0 height 10
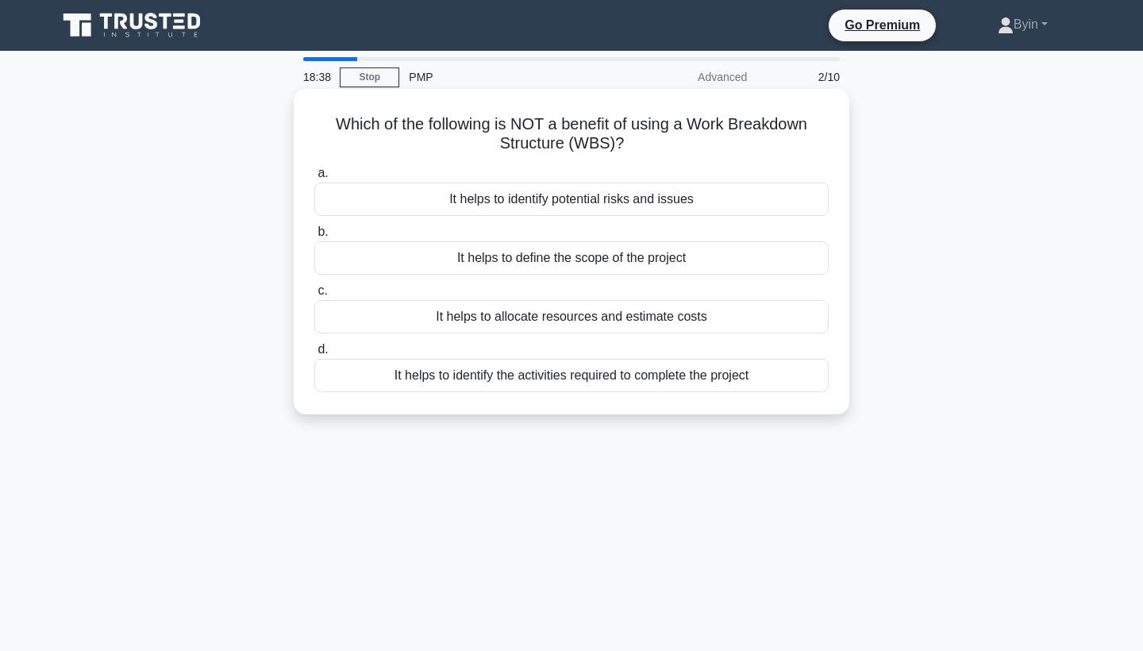
click at [791, 202] on div "It helps to identify potential risks and issues" at bounding box center [571, 199] width 514 height 33
click at [314, 179] on input "a. It helps to identify potential risks and issues" at bounding box center [314, 173] width 0 height 10
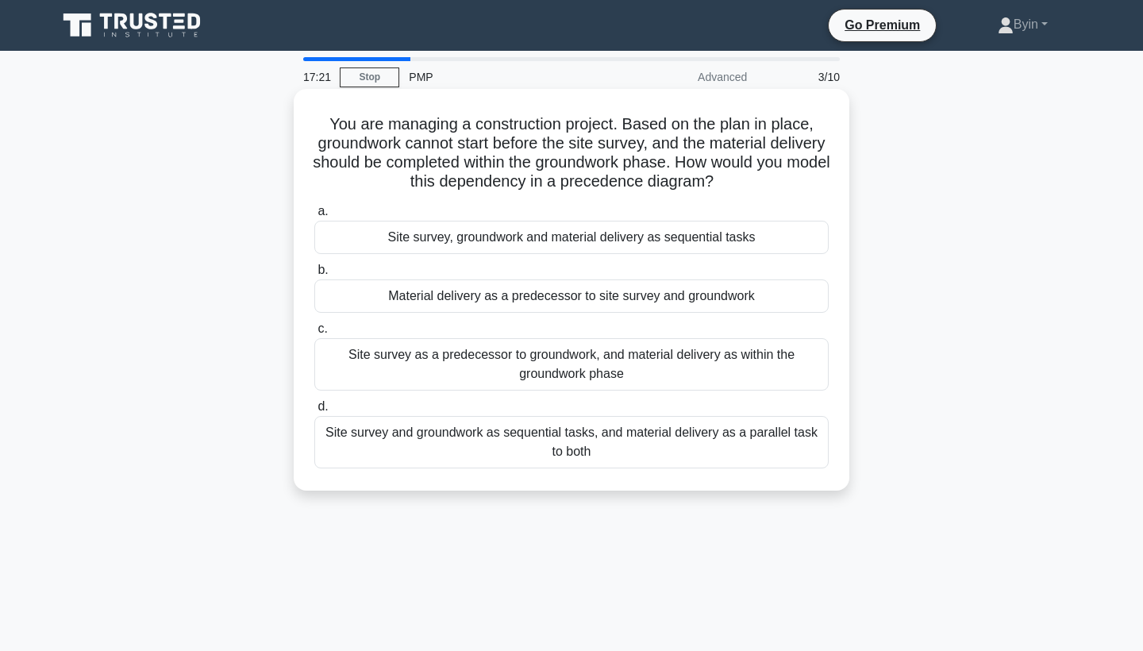
click at [668, 372] on div "Site survey as a predecessor to groundwork, and material delivery as within the…" at bounding box center [571, 364] width 514 height 52
click at [314, 334] on input "c. Site survey as a predecessor to groundwork, and material delivery as within …" at bounding box center [314, 329] width 0 height 10
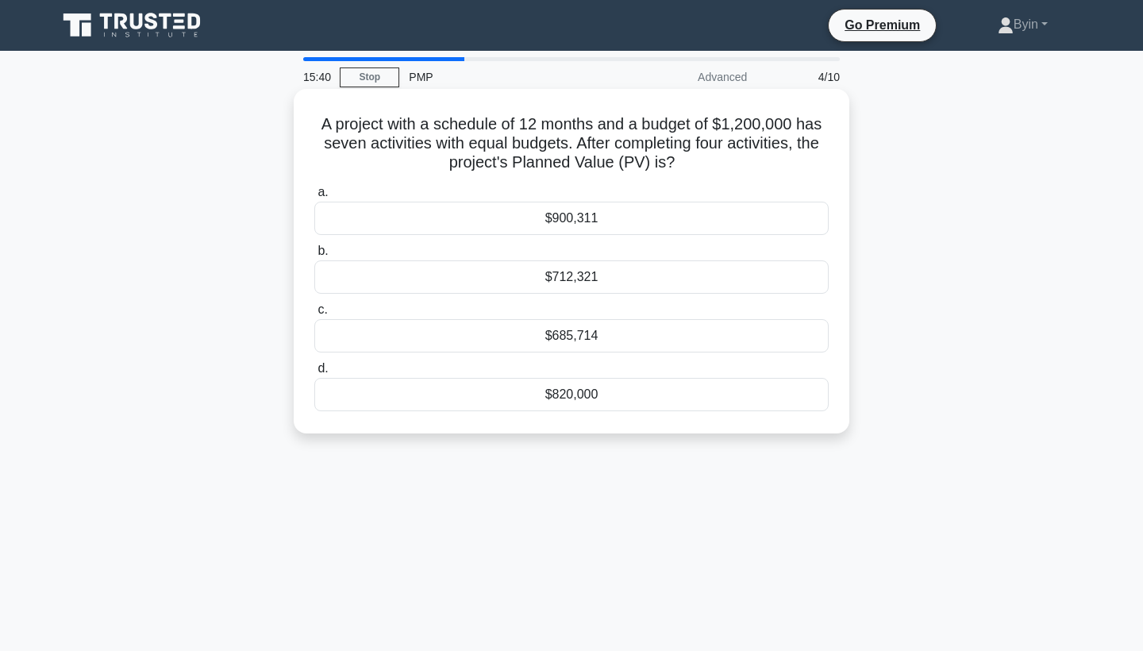
click at [600, 338] on div "$685,714" at bounding box center [571, 335] width 514 height 33
click at [314, 315] on input "c. $685,714" at bounding box center [314, 310] width 0 height 10
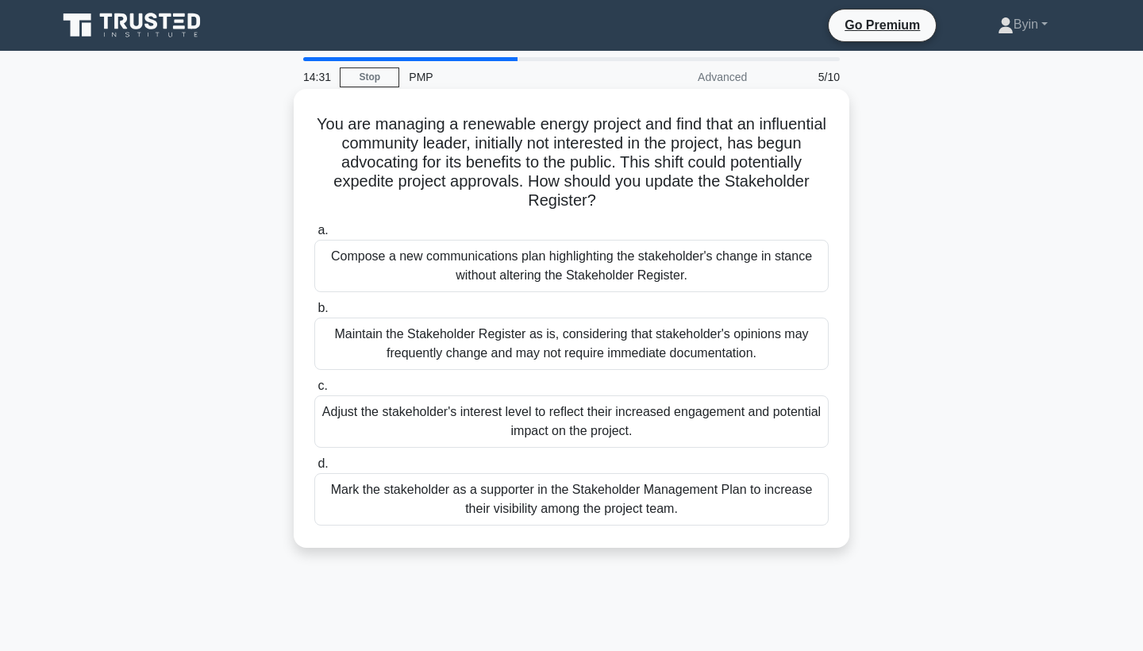
click at [595, 425] on div "Adjust the stakeholder's interest level to reflect their increased engagement a…" at bounding box center [571, 421] width 514 height 52
click at [314, 391] on input "c. Adjust the stakeholder's interest level to reflect their increased engagemen…" at bounding box center [314, 386] width 0 height 10
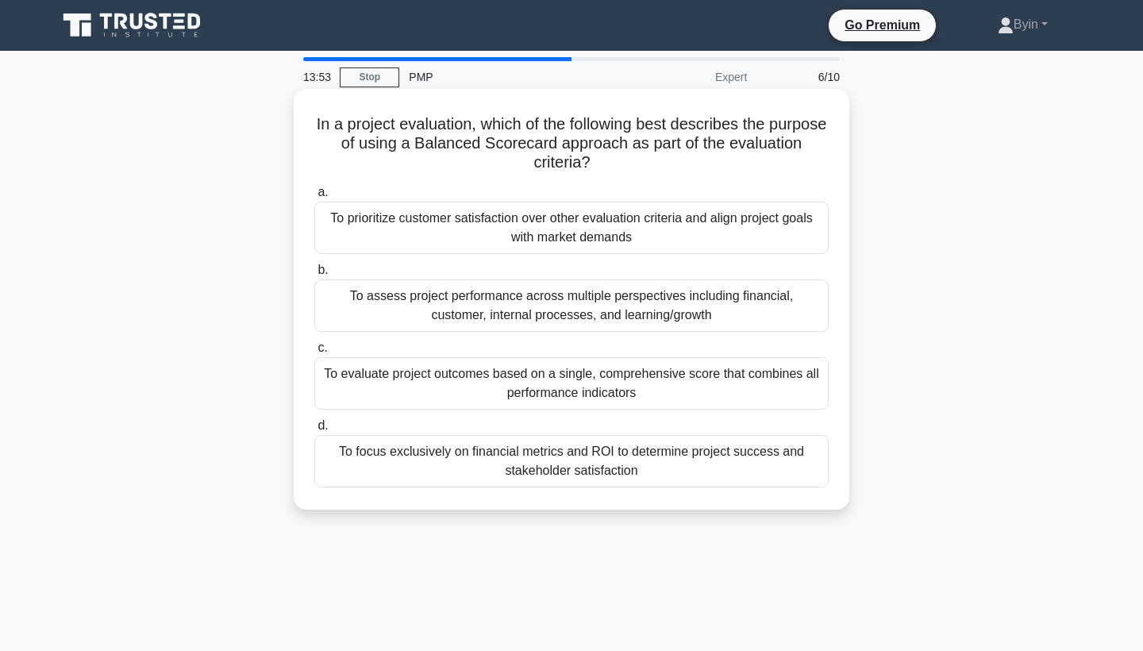
click at [542, 392] on div "To evaluate project outcomes based on a single, comprehensive score that combin…" at bounding box center [571, 383] width 514 height 52
click at [314, 353] on input "c. To evaluate project outcomes based on a single, comprehensive score that com…" at bounding box center [314, 348] width 0 height 10
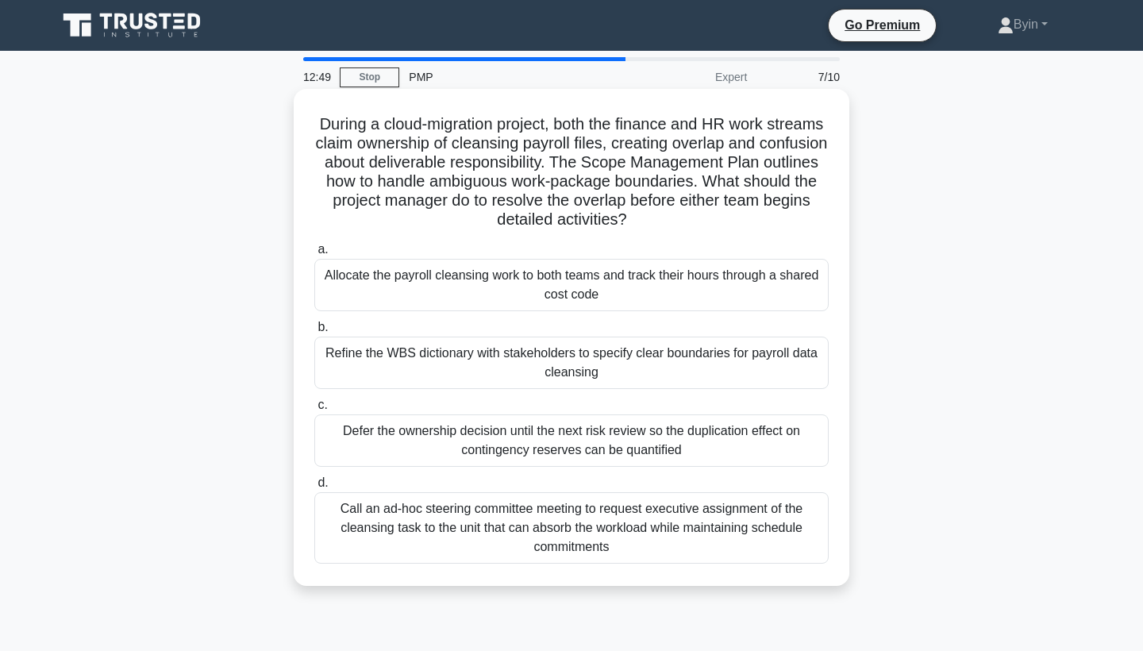
click at [551, 375] on div "Refine the WBS dictionary with stakeholders to specify clear boundaries for pay…" at bounding box center [571, 363] width 514 height 52
click at [314, 333] on input "b. Refine the WBS dictionary with stakeholders to specify clear boundaries for …" at bounding box center [314, 327] width 0 height 10
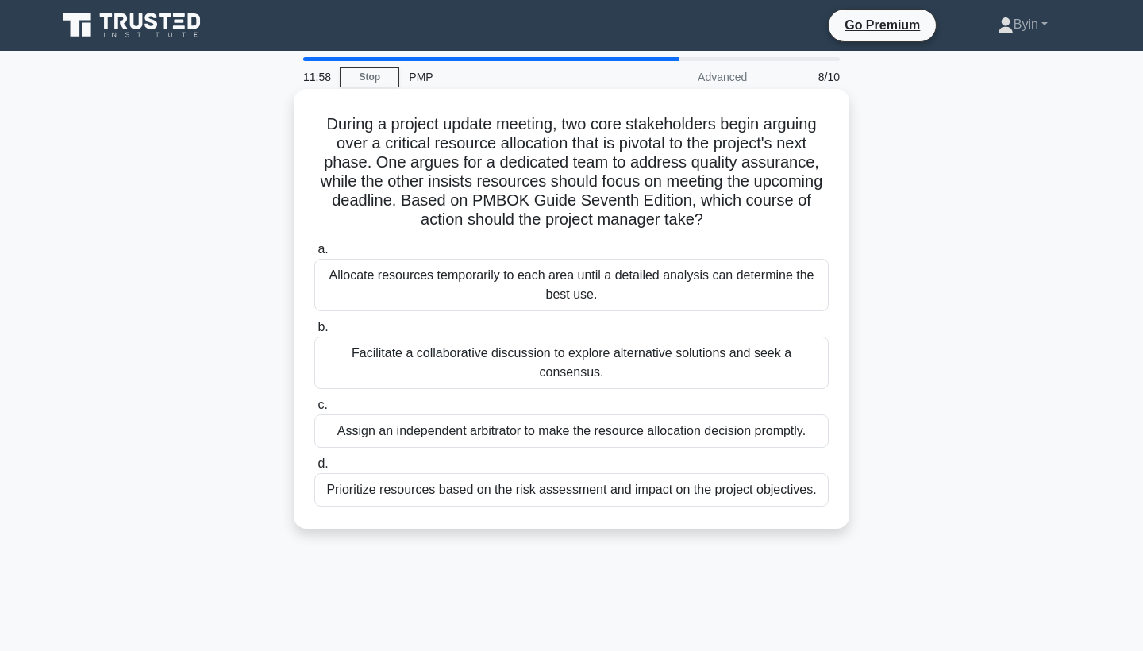
click at [481, 500] on div "Prioritize resources based on the risk assessment and impact on the project obj…" at bounding box center [571, 489] width 514 height 33
click at [314, 469] on input "d. Prioritize resources based on the risk assessment and impact on the project …" at bounding box center [314, 464] width 0 height 10
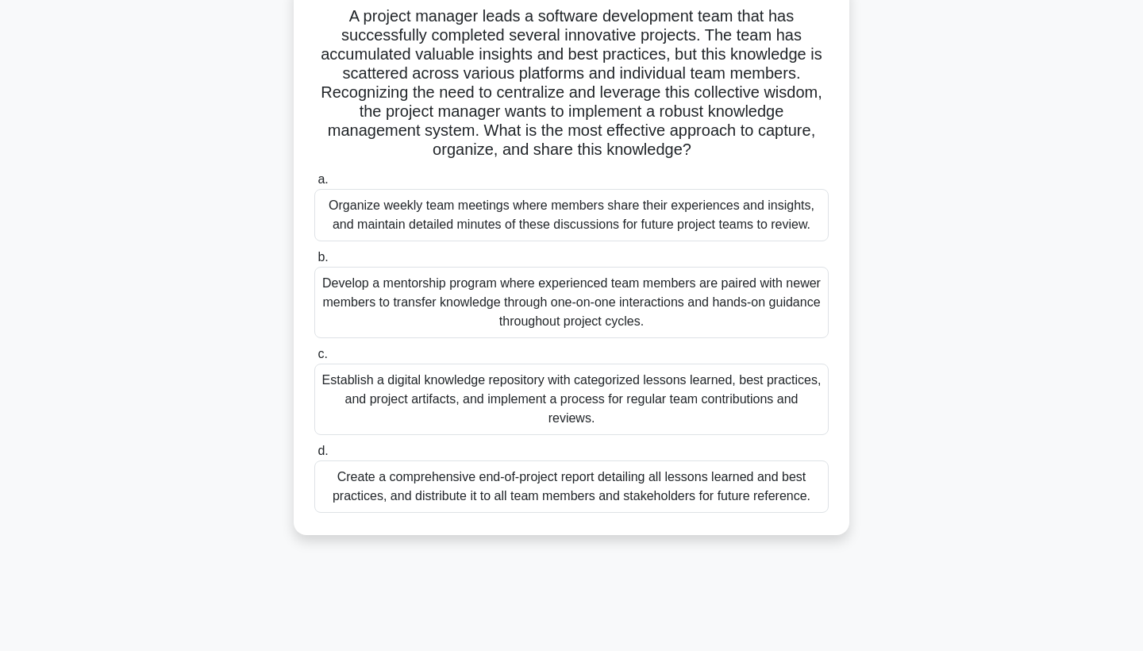
scroll to position [94, 0]
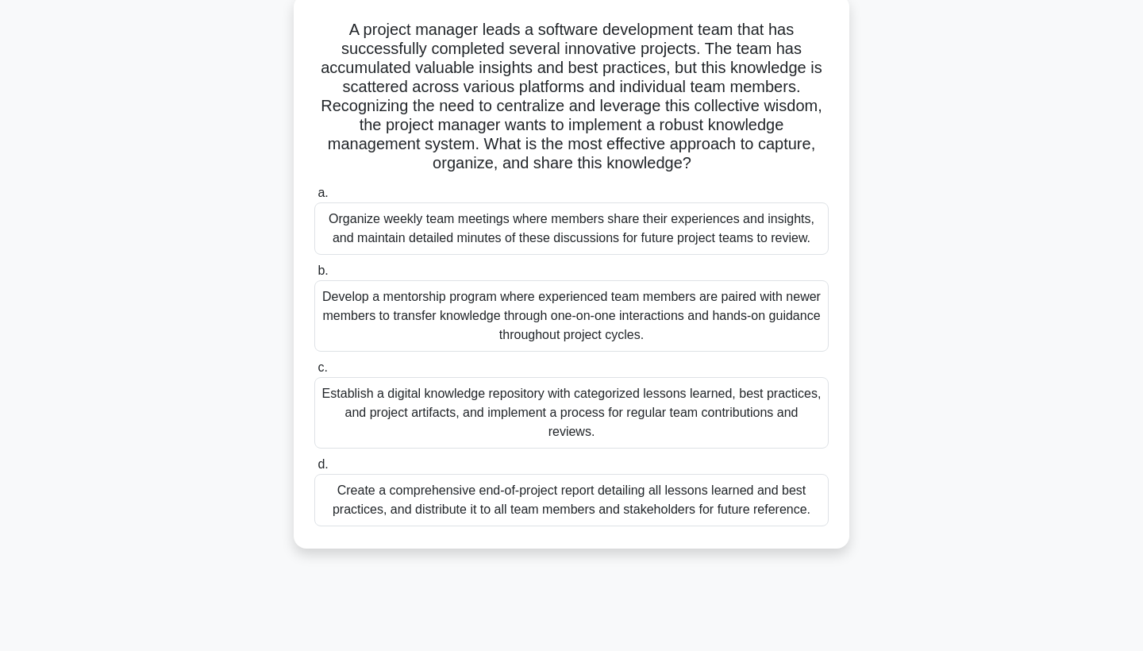
click at [728, 225] on div "Organize weekly team meetings where members share their experiences and insight…" at bounding box center [571, 228] width 514 height 52
click at [314, 198] on input "a. Organize weekly team meetings where members share their experiences and insi…" at bounding box center [314, 193] width 0 height 10
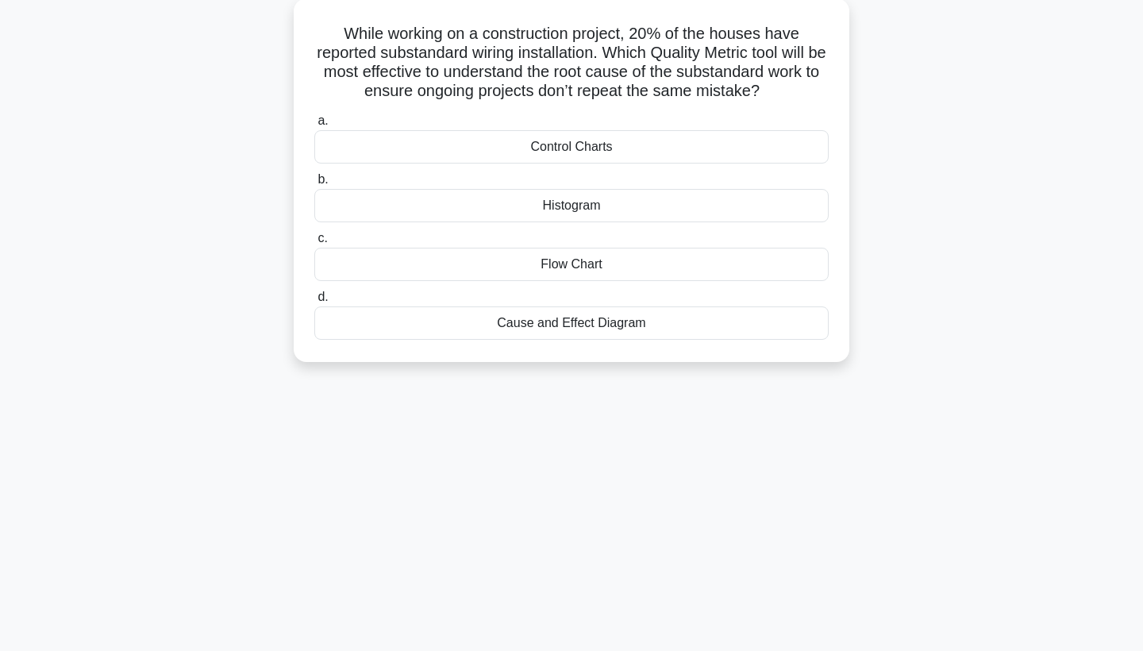
scroll to position [0, 0]
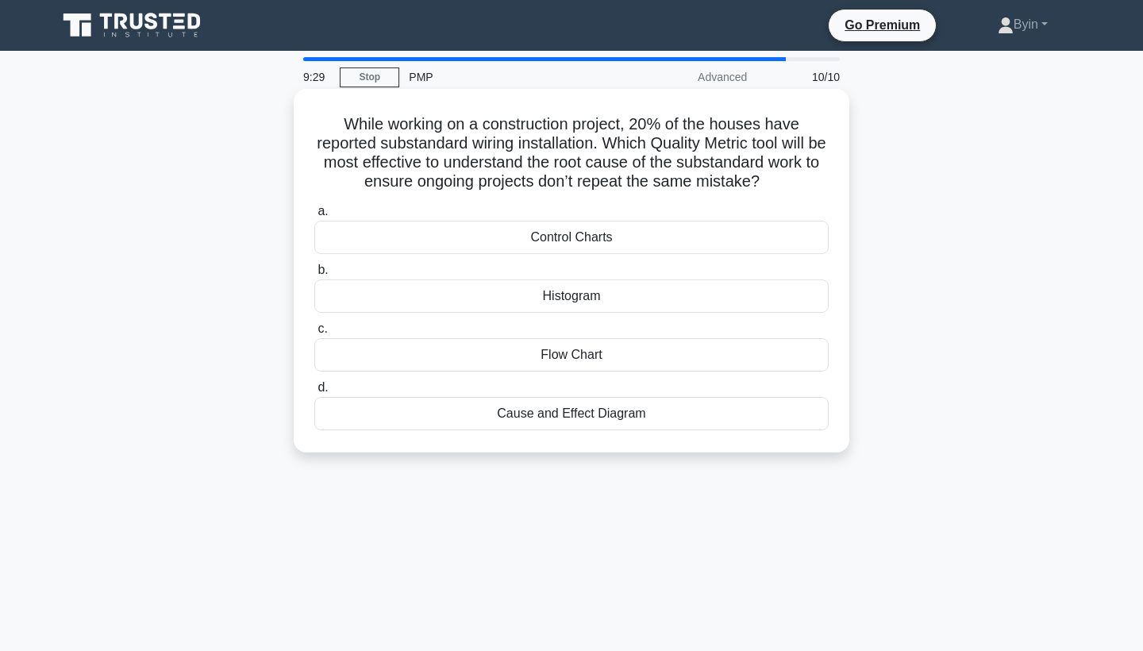
click at [633, 238] on div "Control Charts" at bounding box center [571, 237] width 514 height 33
click at [314, 217] on input "a. Control Charts" at bounding box center [314, 211] width 0 height 10
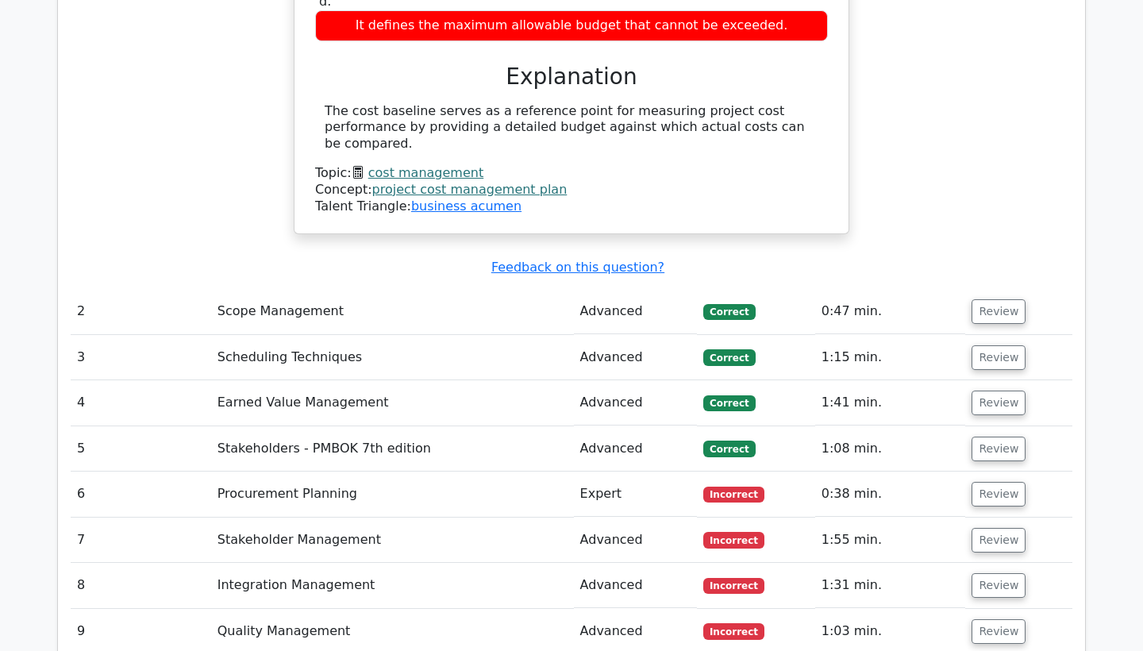
scroll to position [1807, 0]
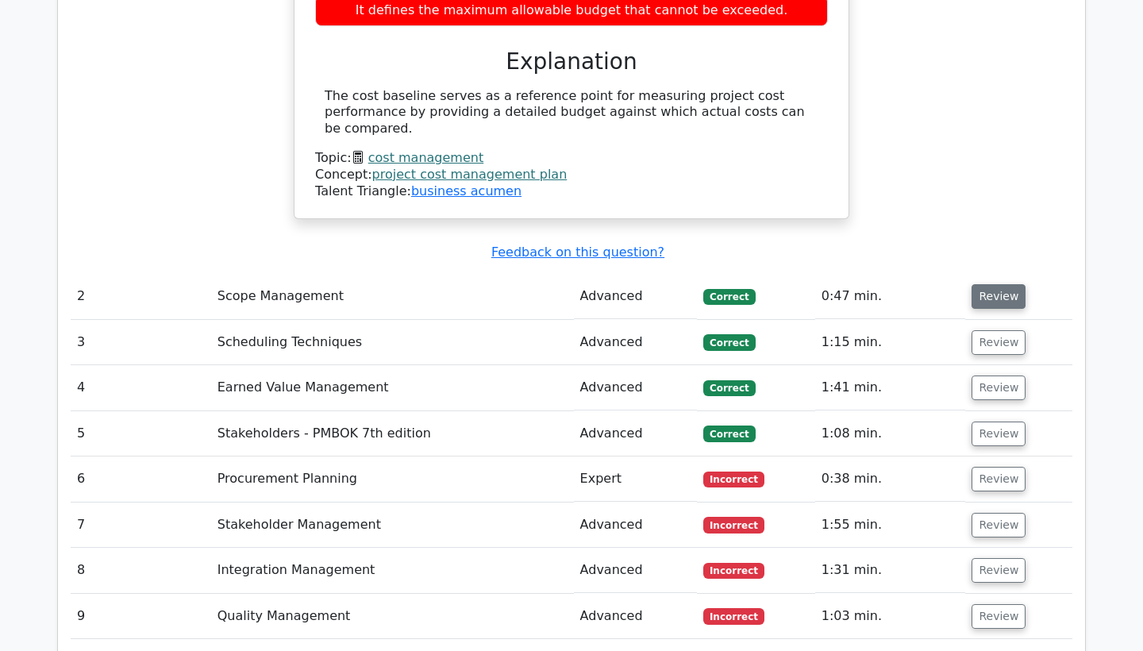
click at [1010, 284] on button "Review" at bounding box center [999, 296] width 54 height 25
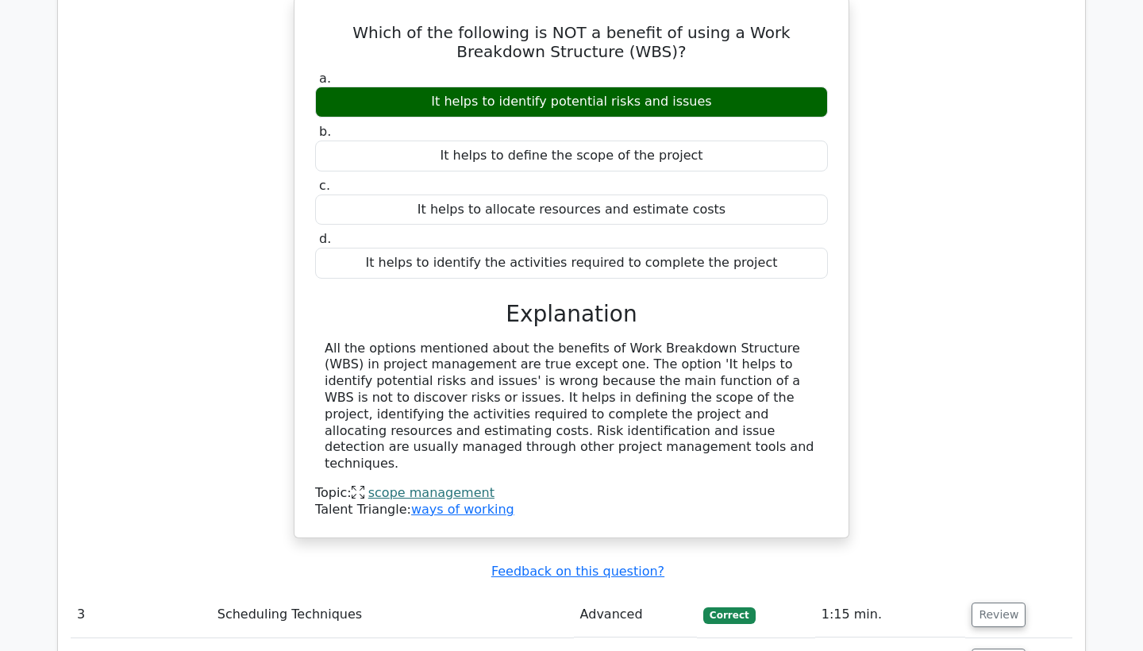
scroll to position [2186, 0]
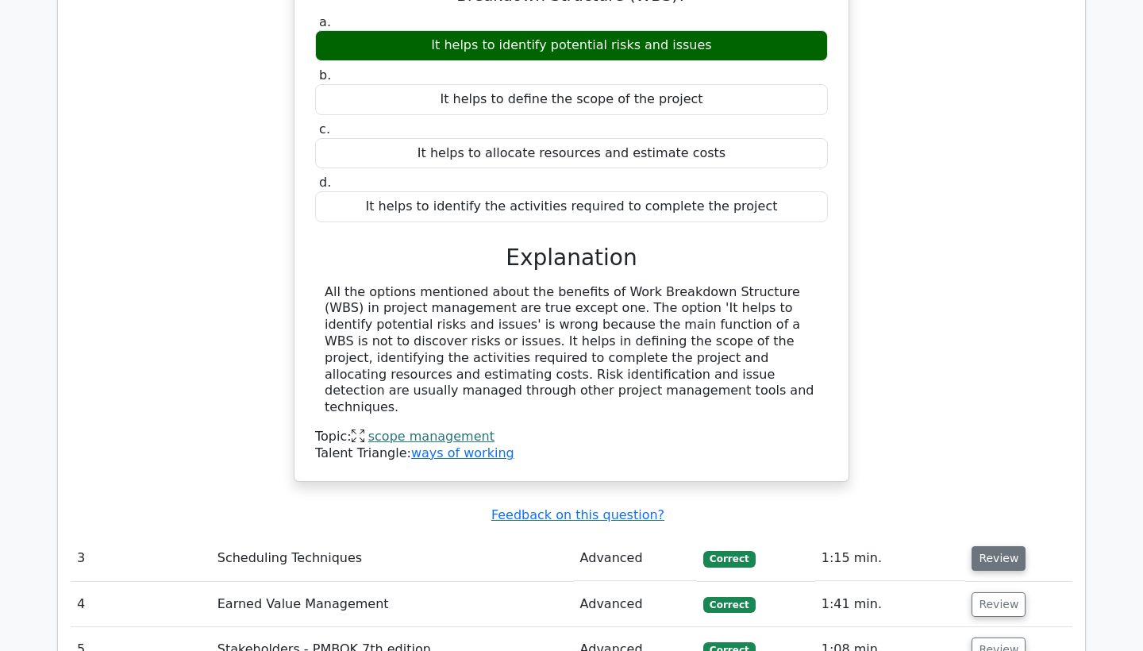
click at [995, 546] on button "Review" at bounding box center [999, 558] width 54 height 25
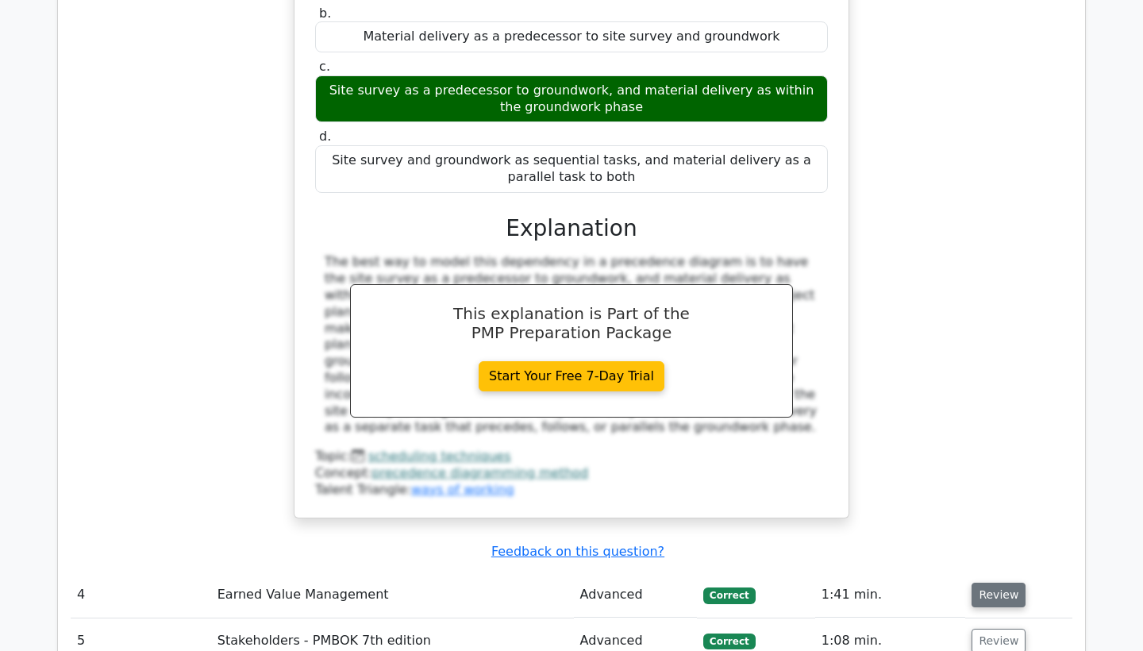
scroll to position [2948, 0]
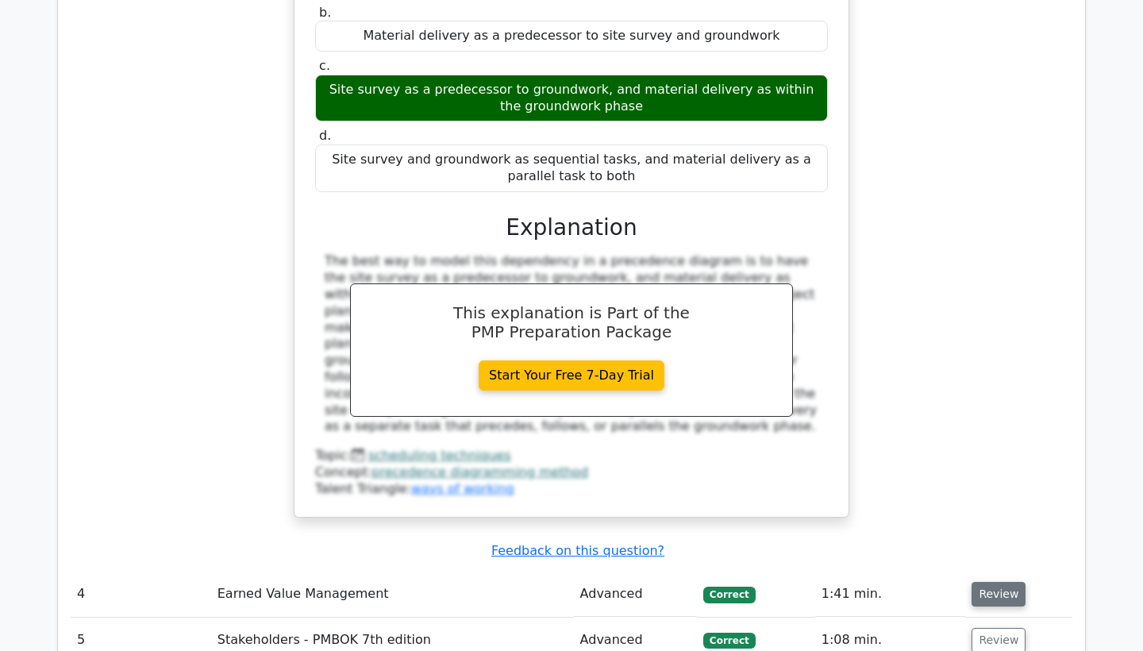
click at [1007, 582] on button "Review" at bounding box center [999, 594] width 54 height 25
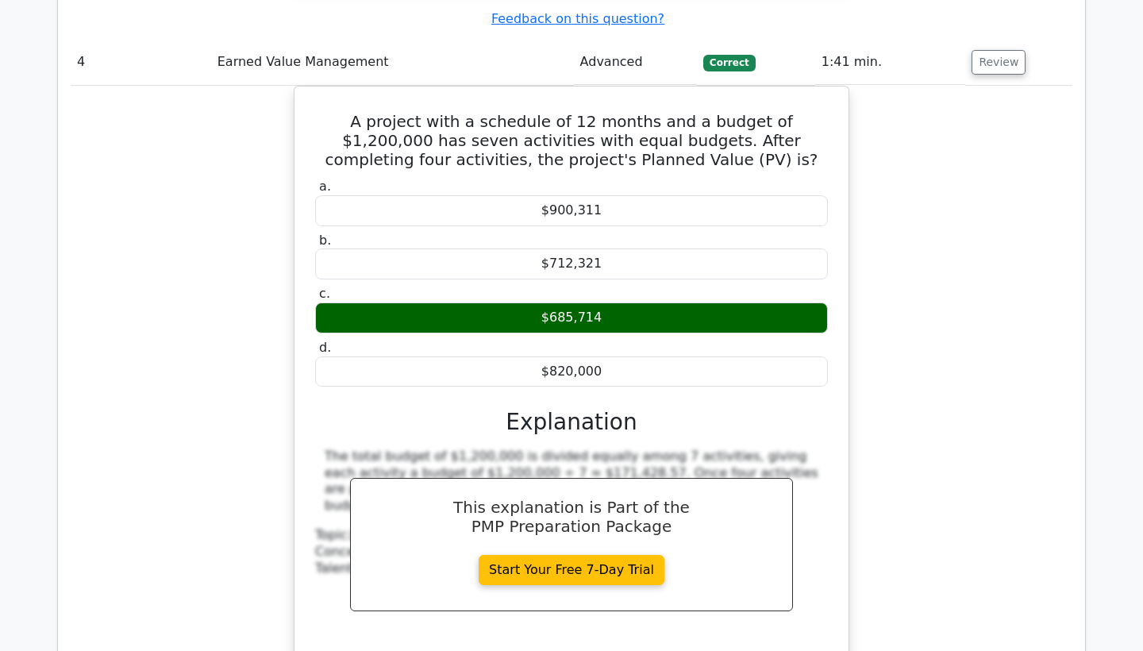
scroll to position [3696, 0]
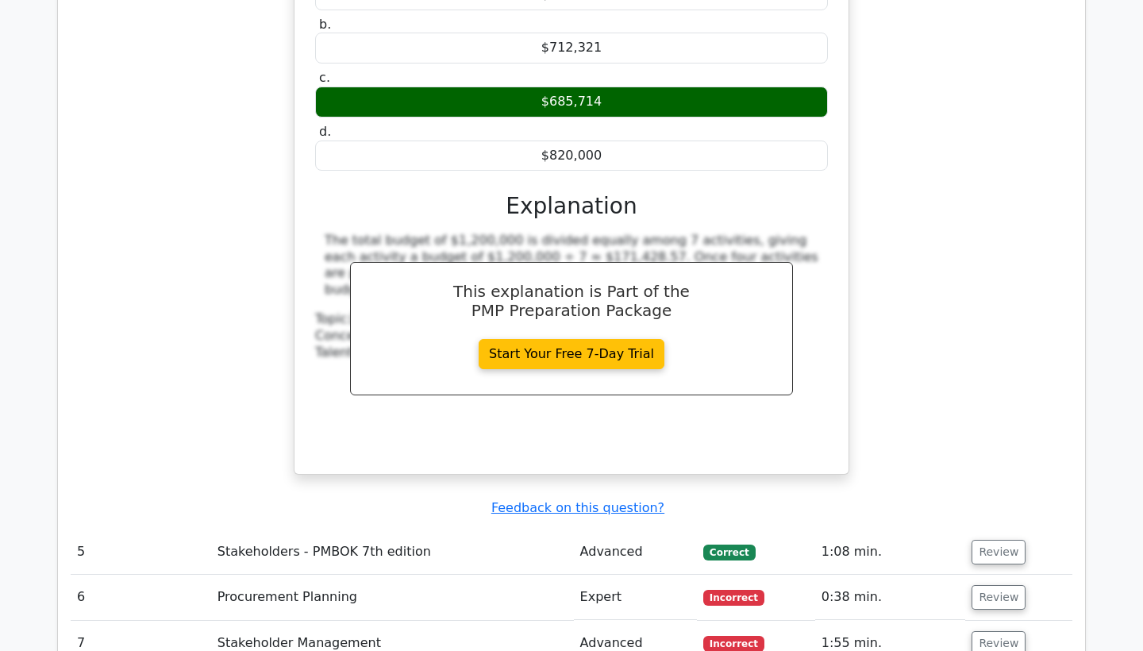
click at [1012, 529] on td "Review" at bounding box center [1018, 551] width 107 height 45
click at [1006, 540] on button "Review" at bounding box center [999, 552] width 54 height 25
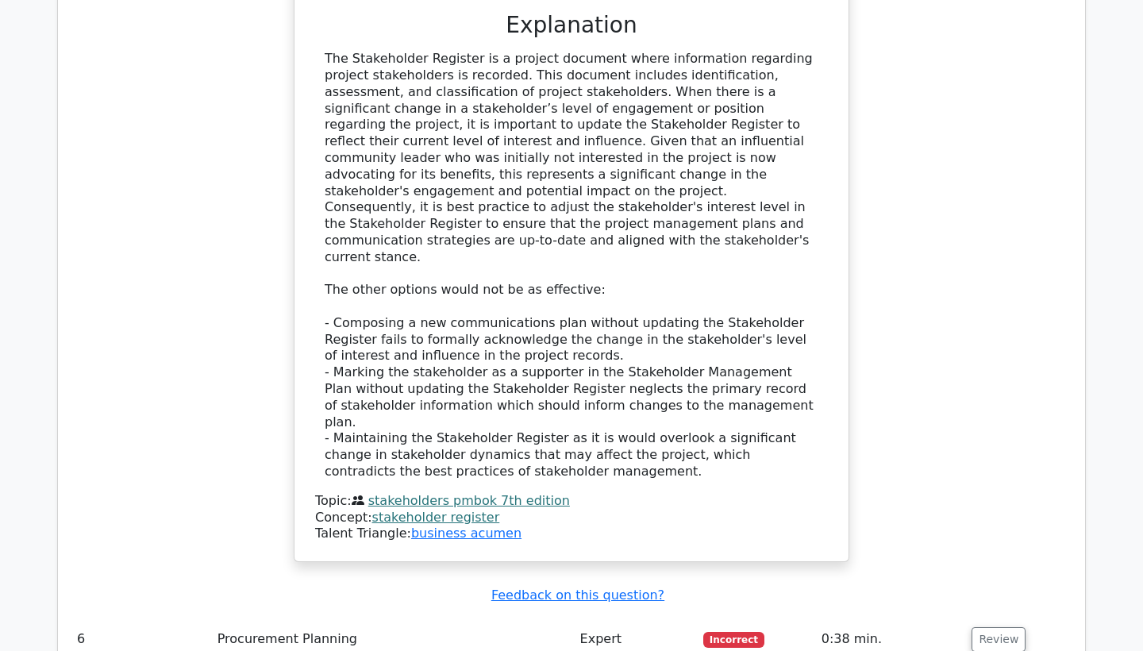
scroll to position [4824, 0]
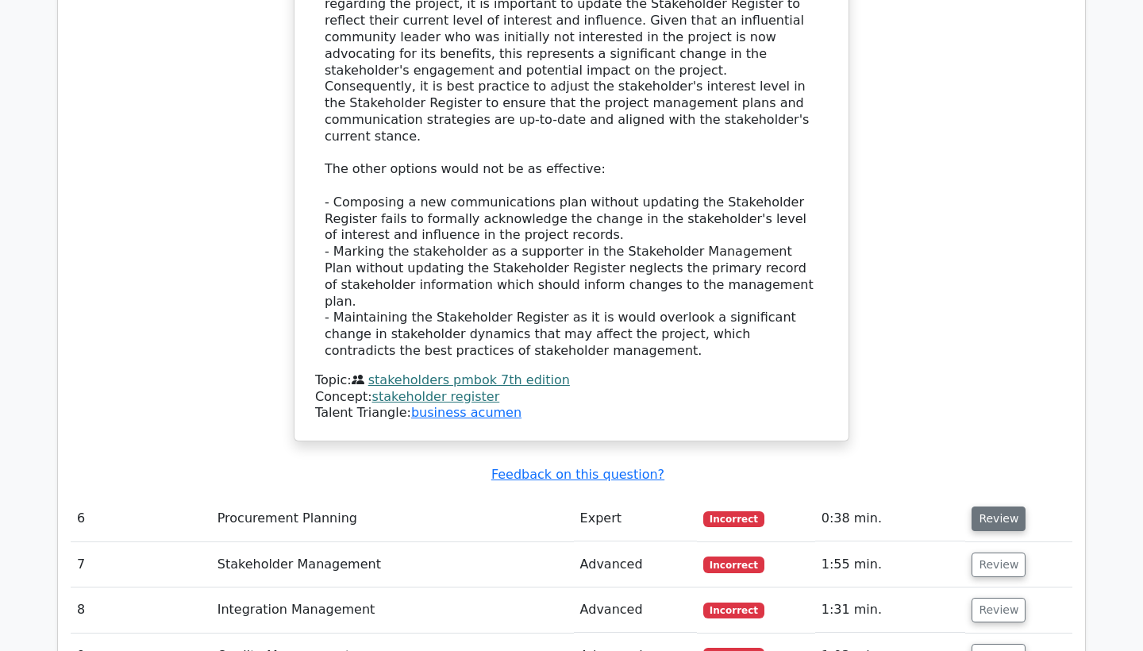
click at [1004, 506] on button "Review" at bounding box center [999, 518] width 54 height 25
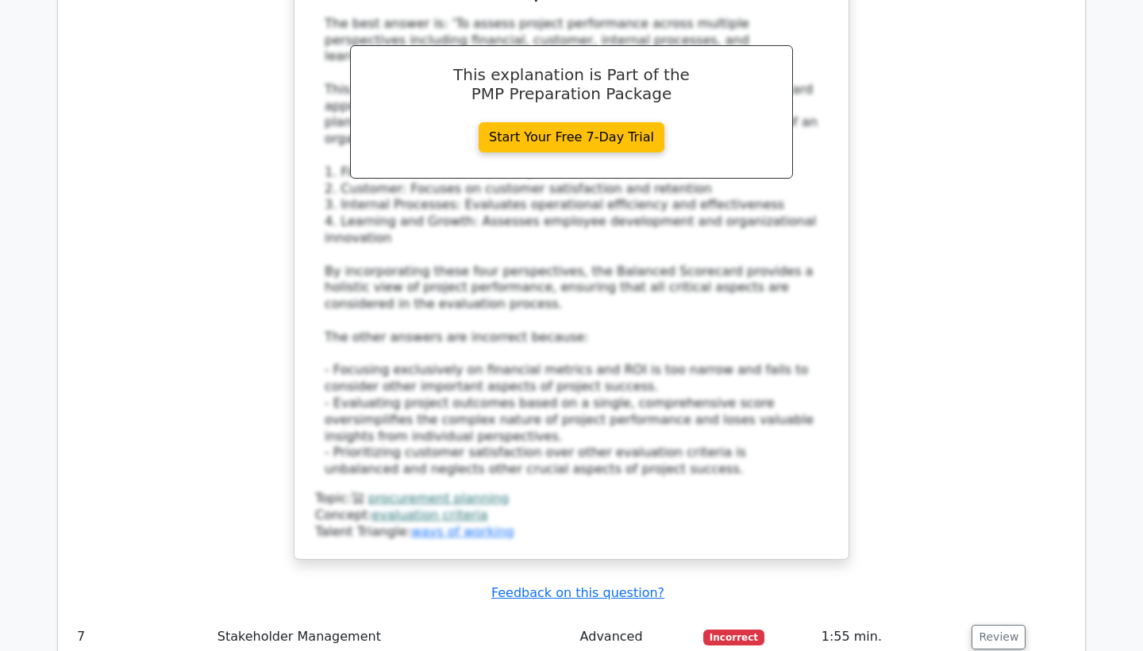
scroll to position [5857, 0]
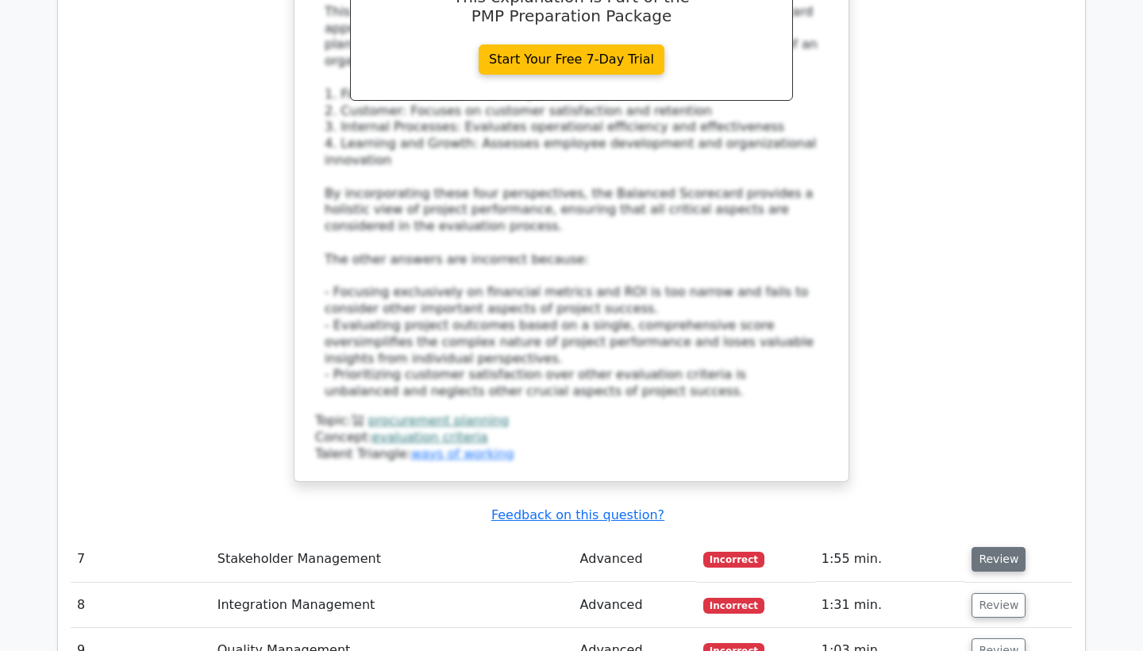
click at [991, 547] on button "Review" at bounding box center [999, 559] width 54 height 25
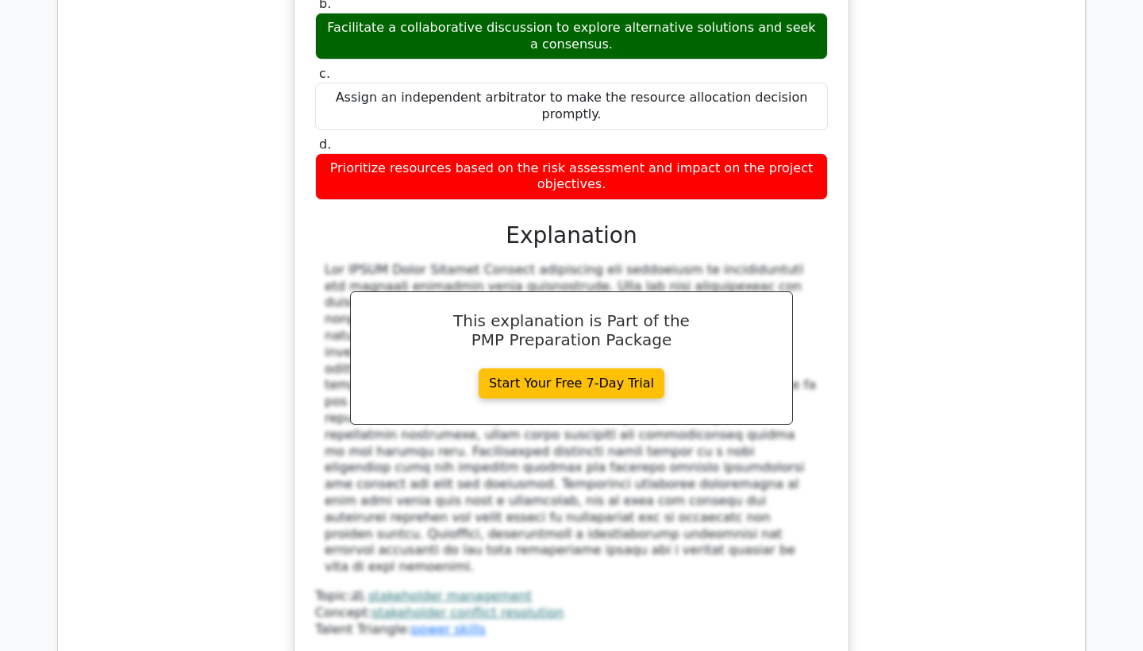
scroll to position [6761, 0]
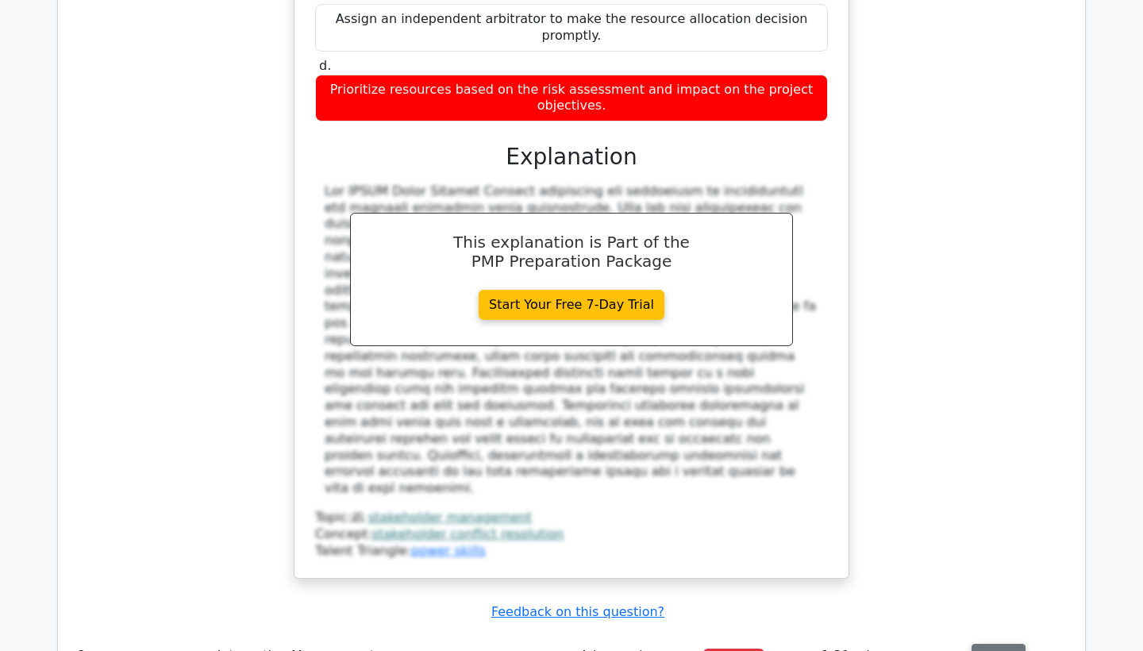
click at [1007, 644] on button "Review" at bounding box center [999, 656] width 54 height 25
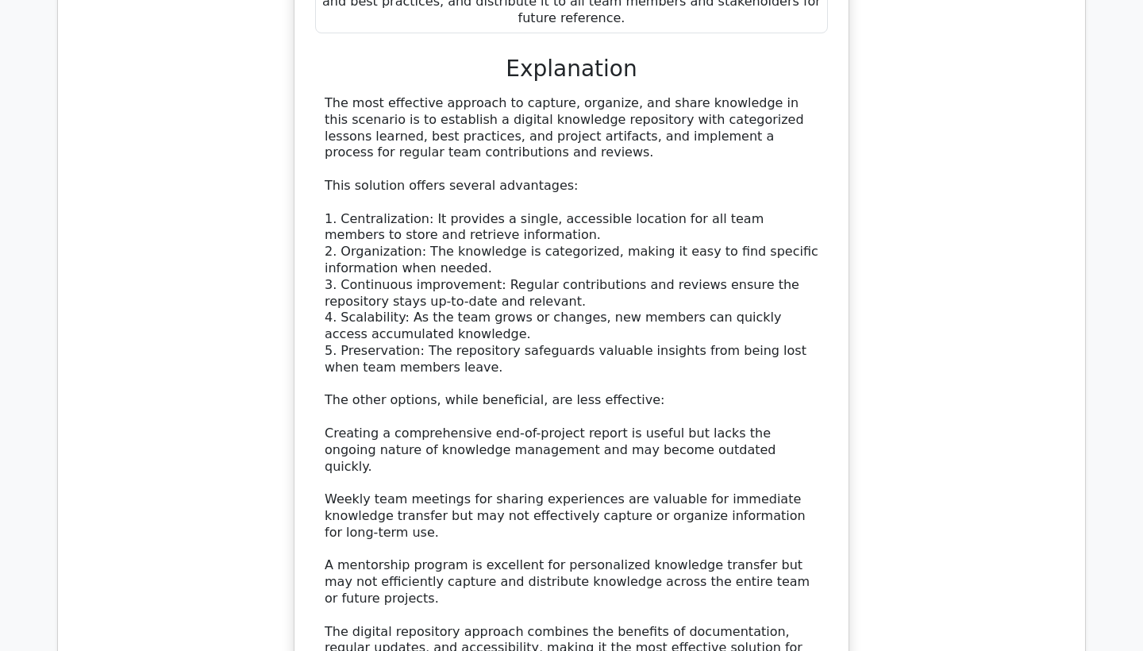
scroll to position [7953, 0]
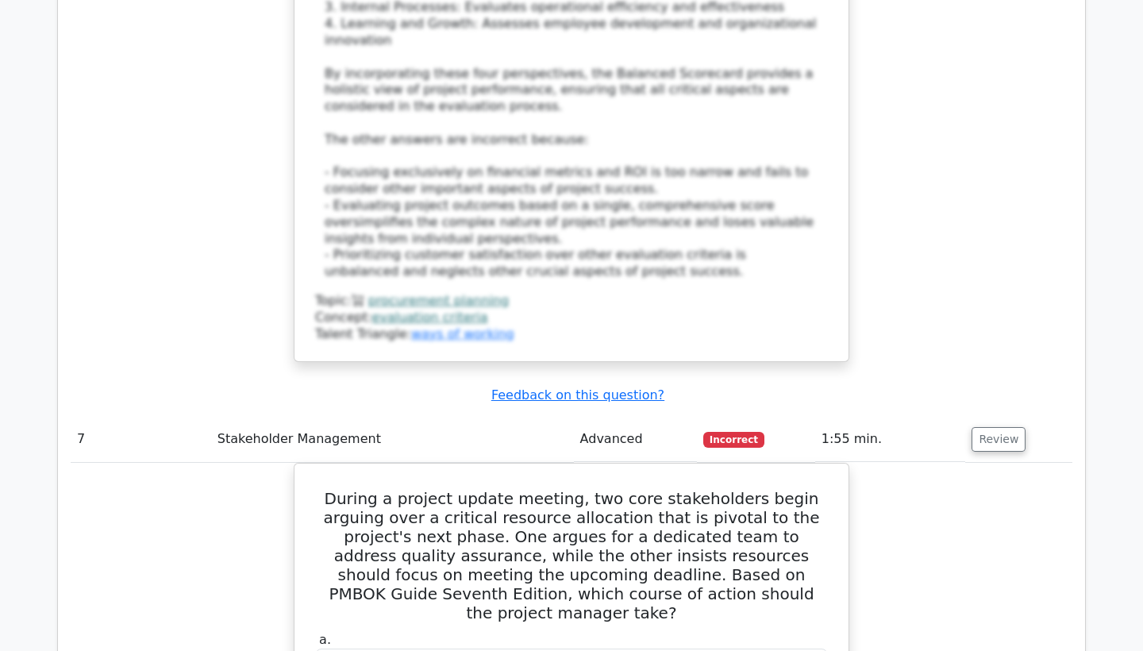
scroll to position [5904, 0]
